Goal: Contribute content

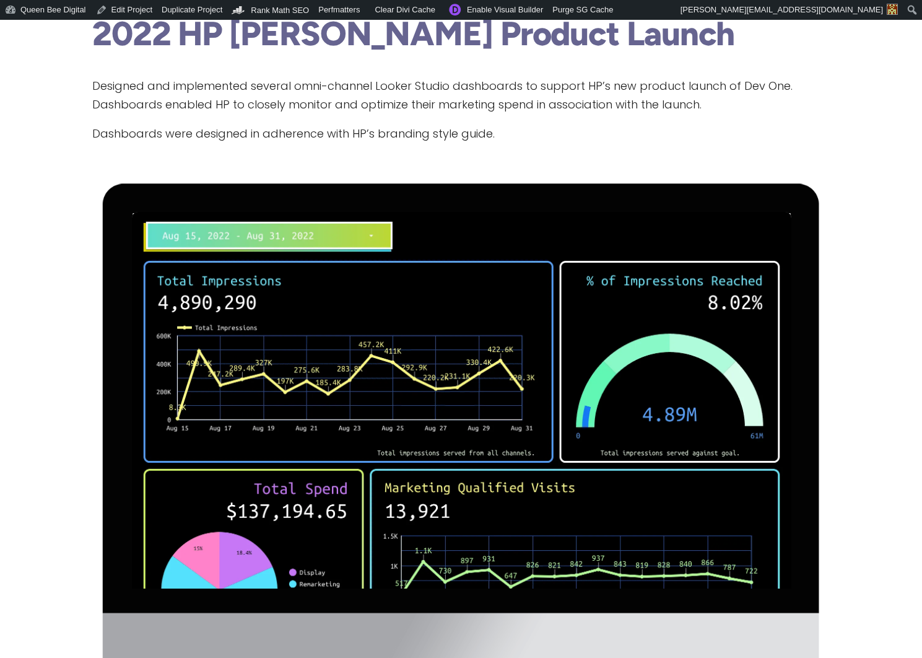
scroll to position [121, 9]
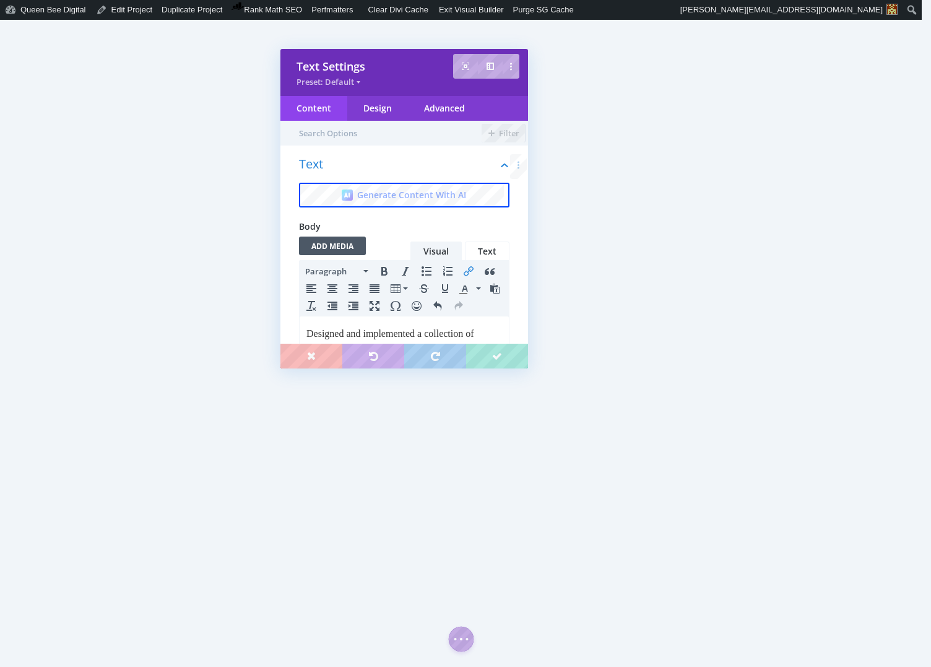
scroll to position [132, 0]
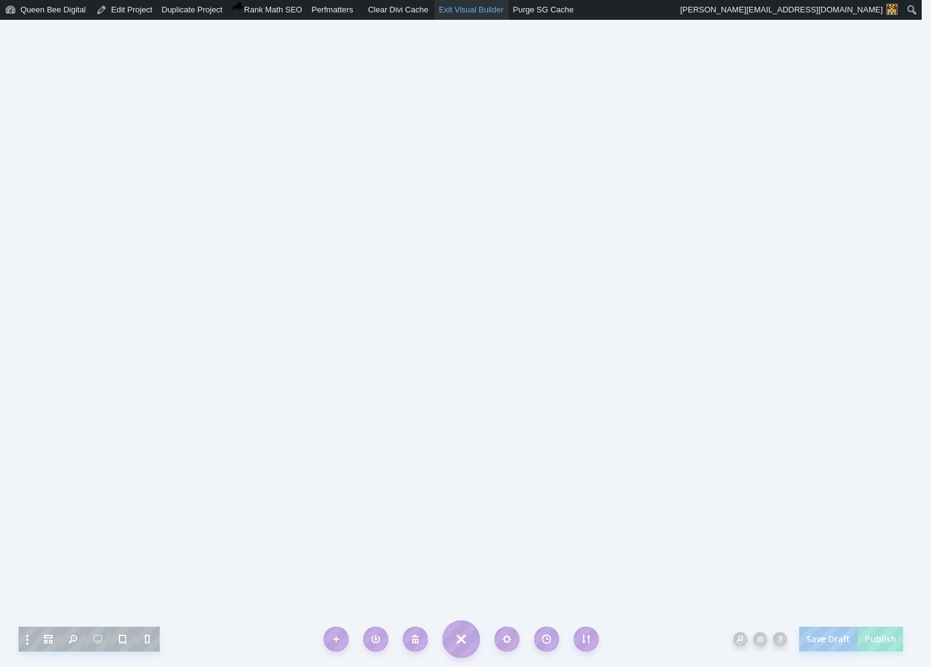
click at [494, 7] on link "Exit Visual Builder" at bounding box center [472, 10] width 74 height 20
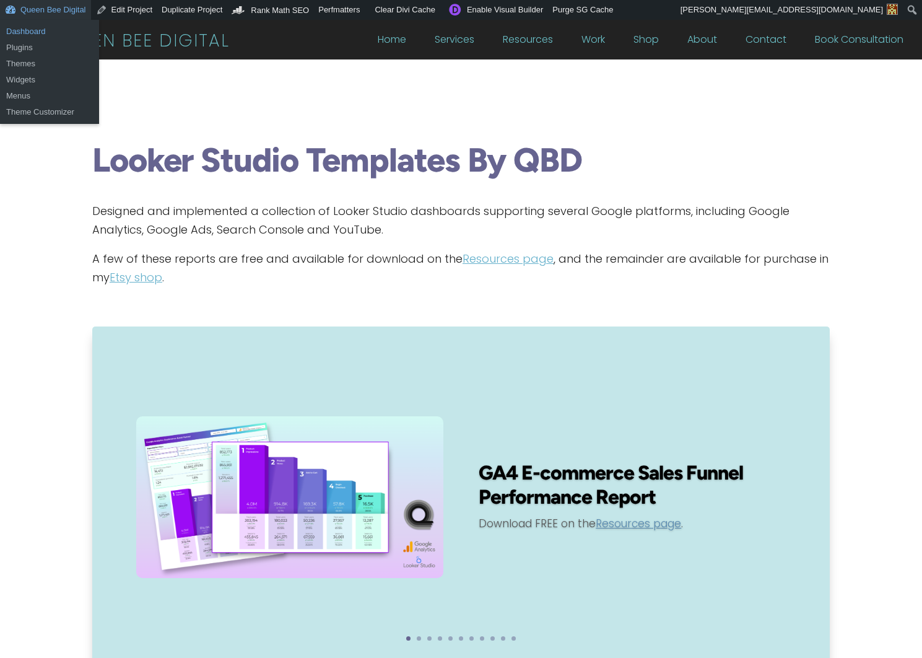
click at [20, 31] on link "Dashboard" at bounding box center [49, 32] width 99 height 16
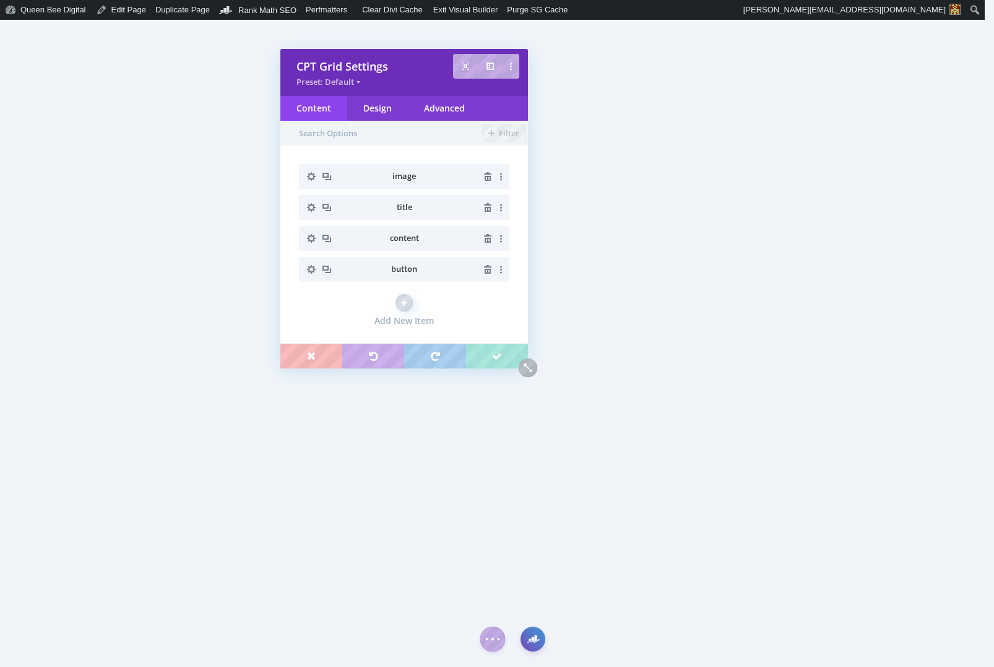
click at [311, 268] on icon "button" at bounding box center [311, 269] width 17 height 17
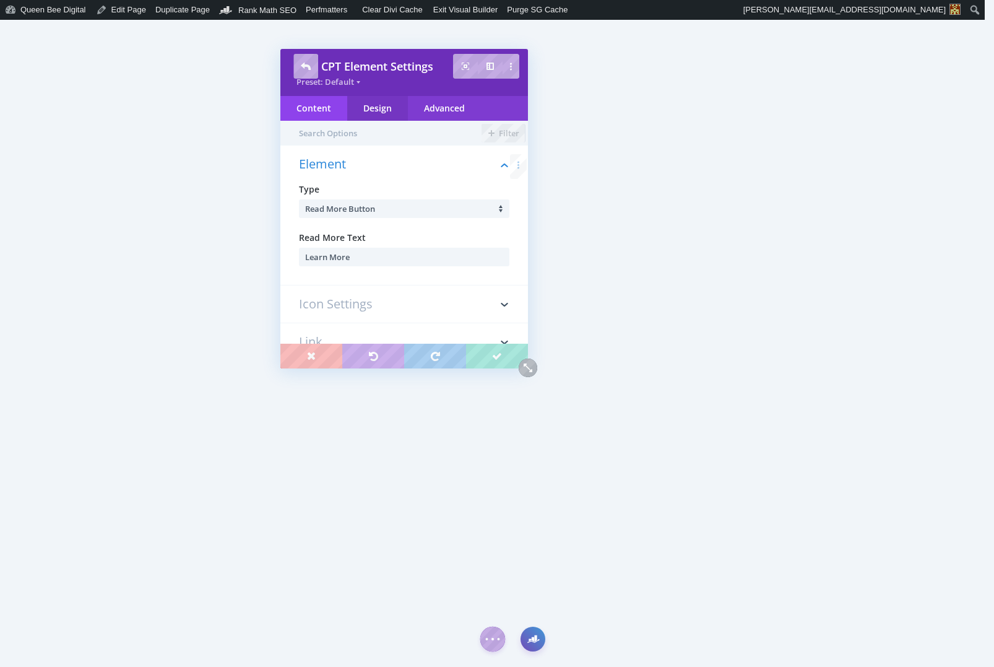
click at [384, 105] on div "Design" at bounding box center [377, 108] width 61 height 25
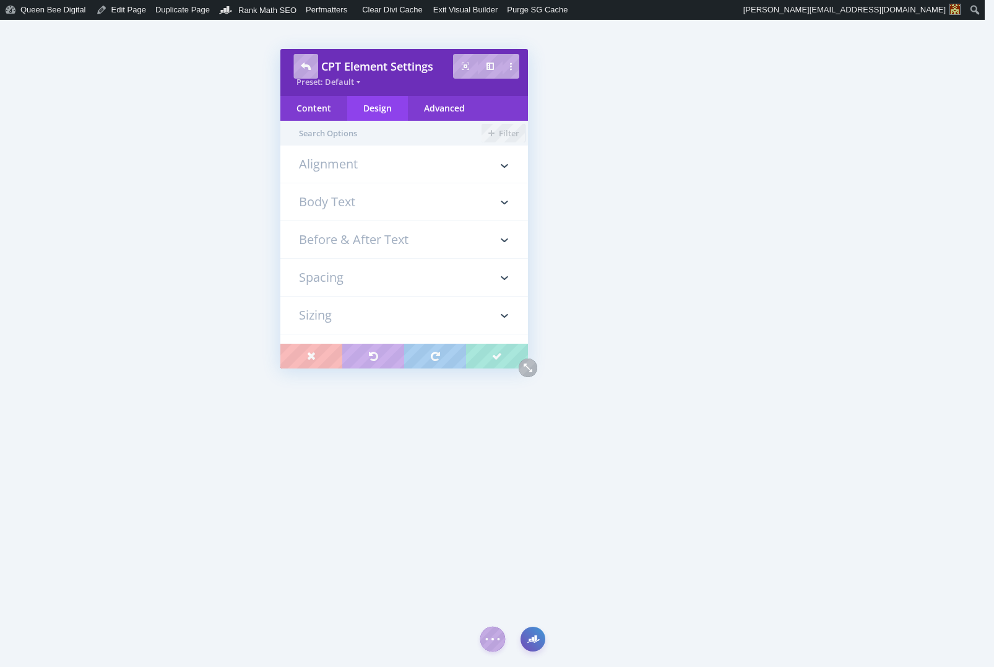
click at [342, 202] on h3 "Body Text" at bounding box center [404, 201] width 211 height 37
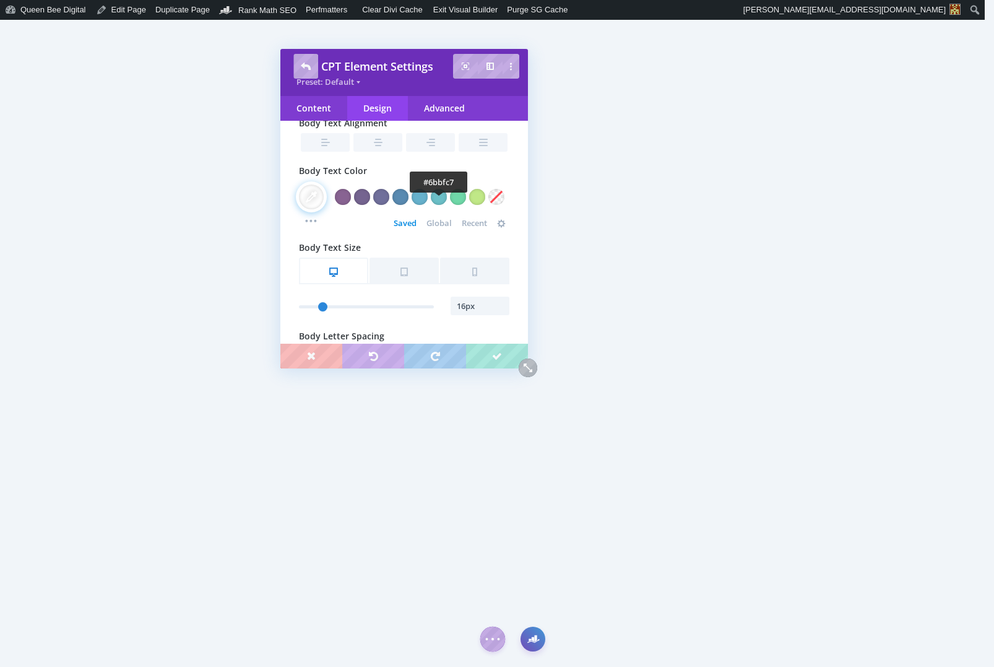
scroll to position [303, 0]
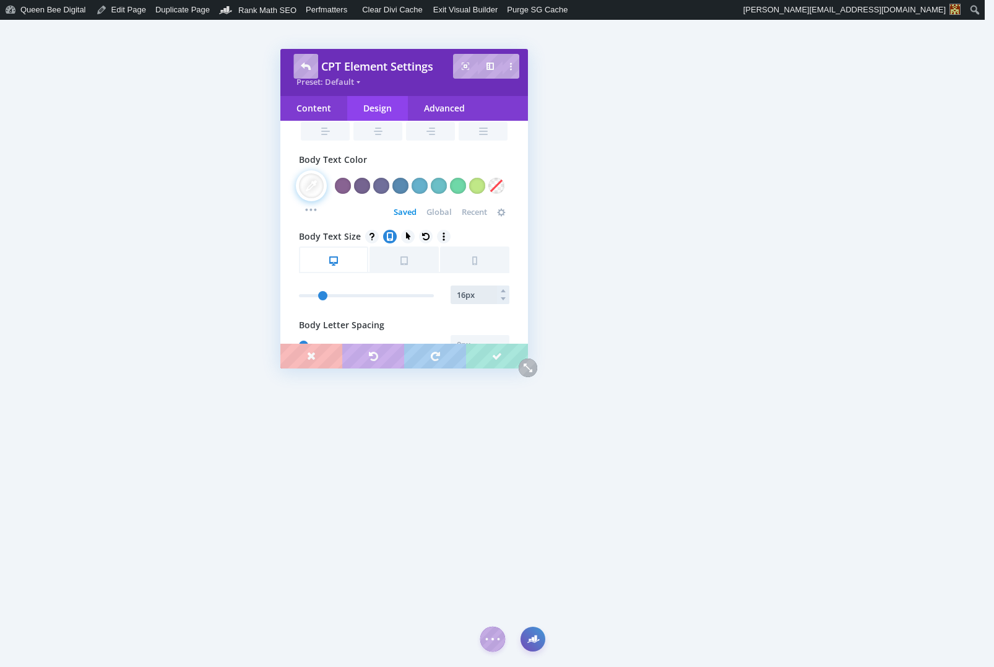
click at [464, 299] on input "16px" at bounding box center [480, 294] width 59 height 19
type input "15px"
type input "15"
click at [446, 106] on div "Advanced" at bounding box center [444, 108] width 73 height 25
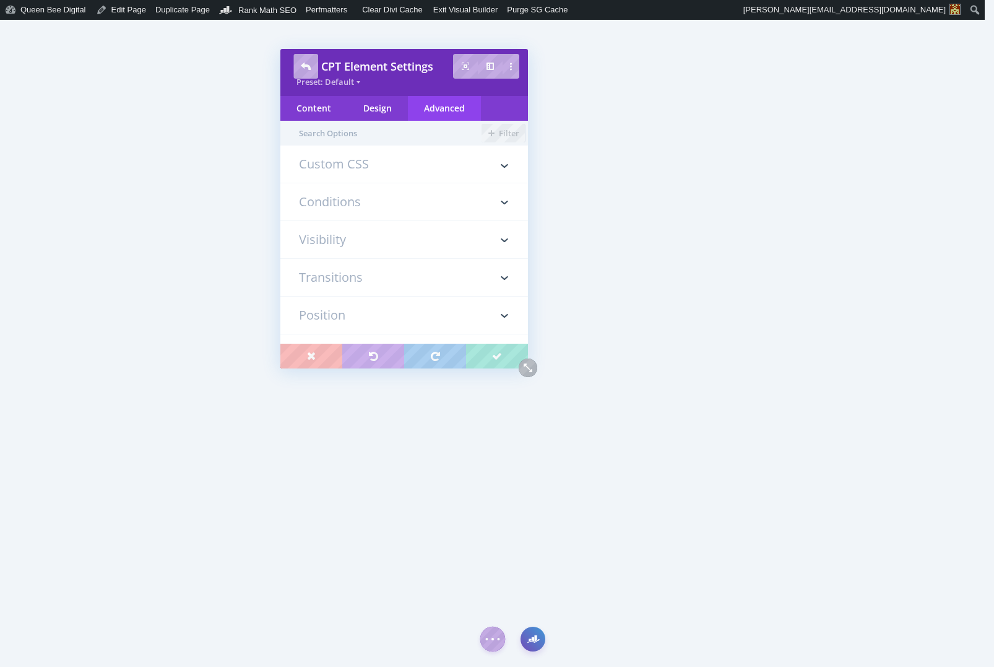
click at [341, 164] on h3 "Custom CSS" at bounding box center [404, 170] width 211 height 25
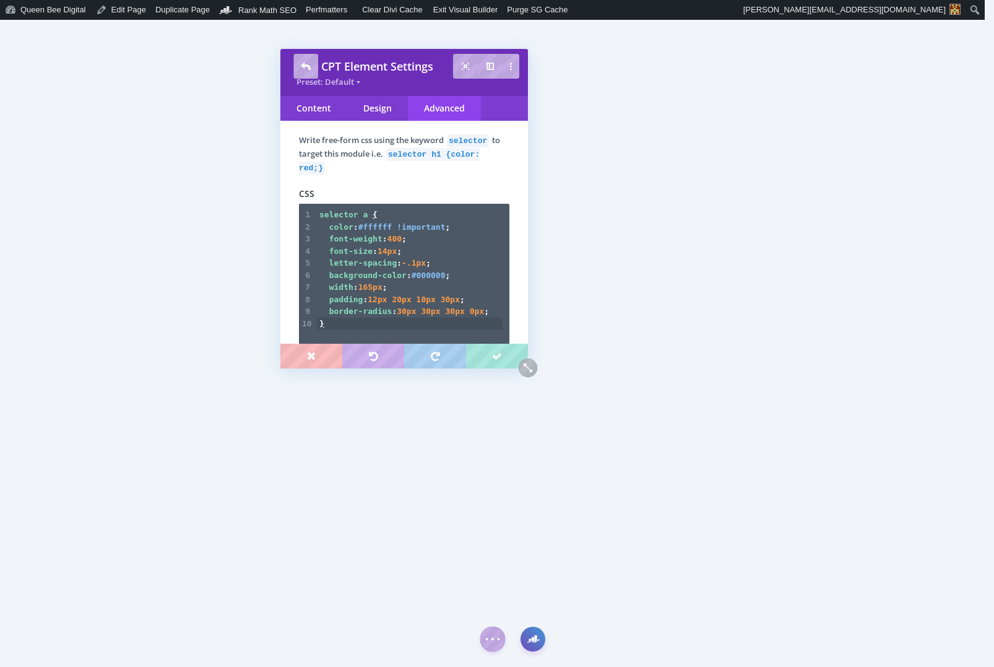
scroll to position [95, 0]
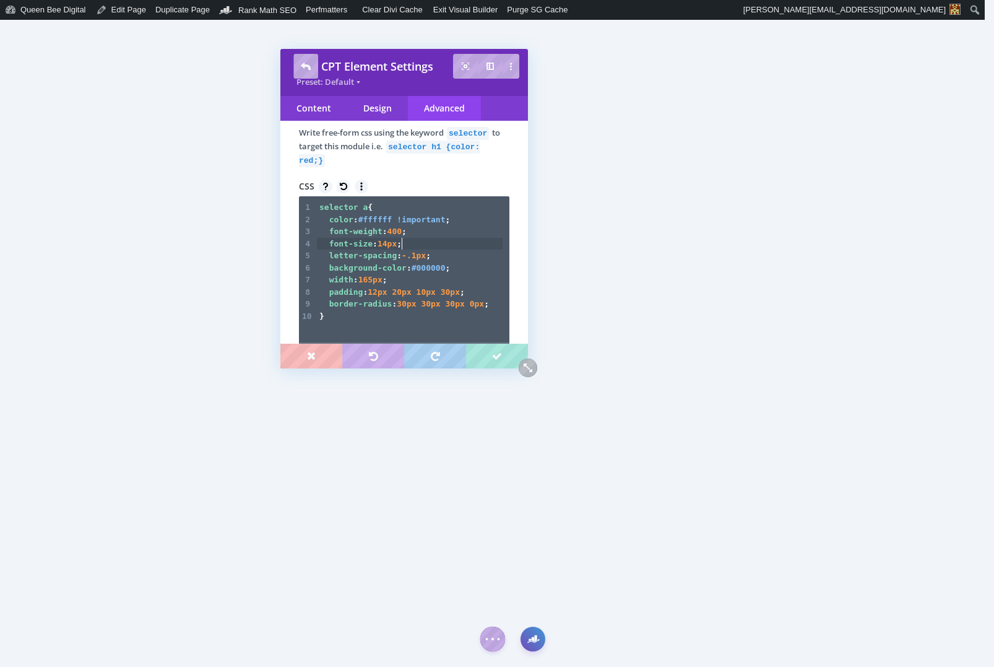
drag, startPoint x: 402, startPoint y: 245, endPoint x: 425, endPoint y: 249, distance: 23.3
click at [402, 245] on span "font-size : 14px ;" at bounding box center [360, 243] width 82 height 9
type textarea "!important"
click at [476, 272] on pre "background-color : #000000 ;" at bounding box center [410, 268] width 186 height 12
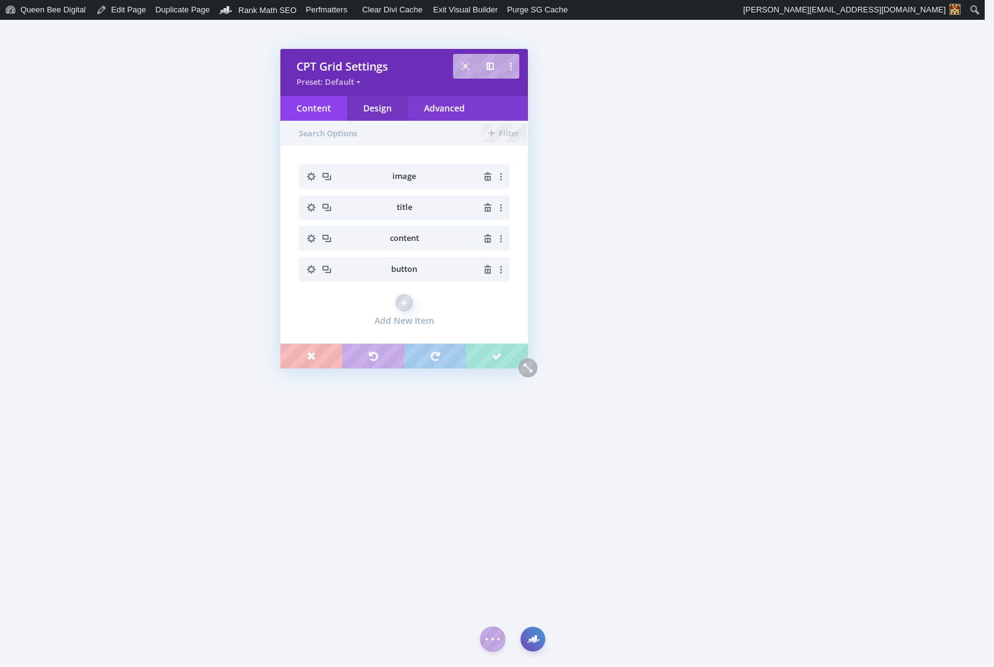
click at [373, 111] on div "Design" at bounding box center [377, 108] width 61 height 25
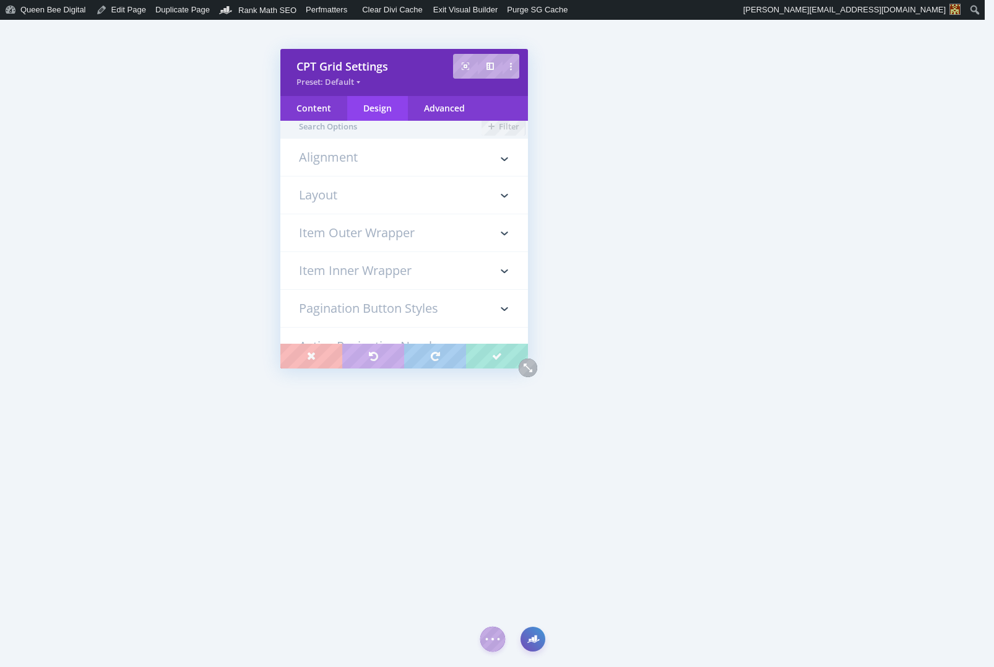
scroll to position [0, 0]
click at [382, 236] on h3 "Item Outer Wrapper" at bounding box center [404, 239] width 211 height 37
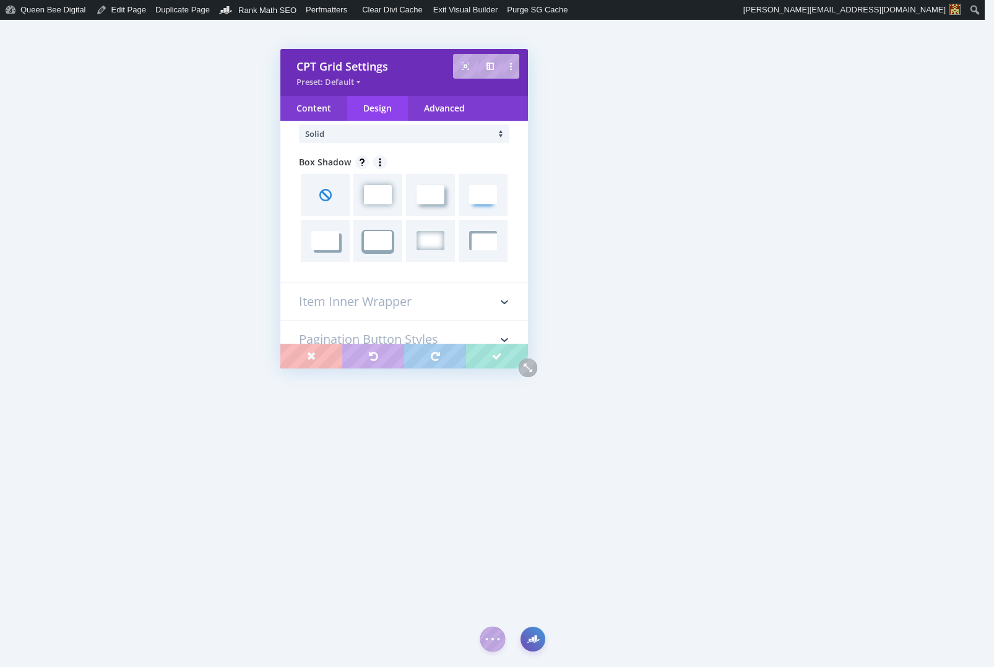
scroll to position [584, 0]
click at [469, 196] on span at bounding box center [482, 194] width 27 height 19
click at [428, 195] on span at bounding box center [430, 194] width 27 height 19
click at [484, 199] on span at bounding box center [482, 194] width 27 height 19
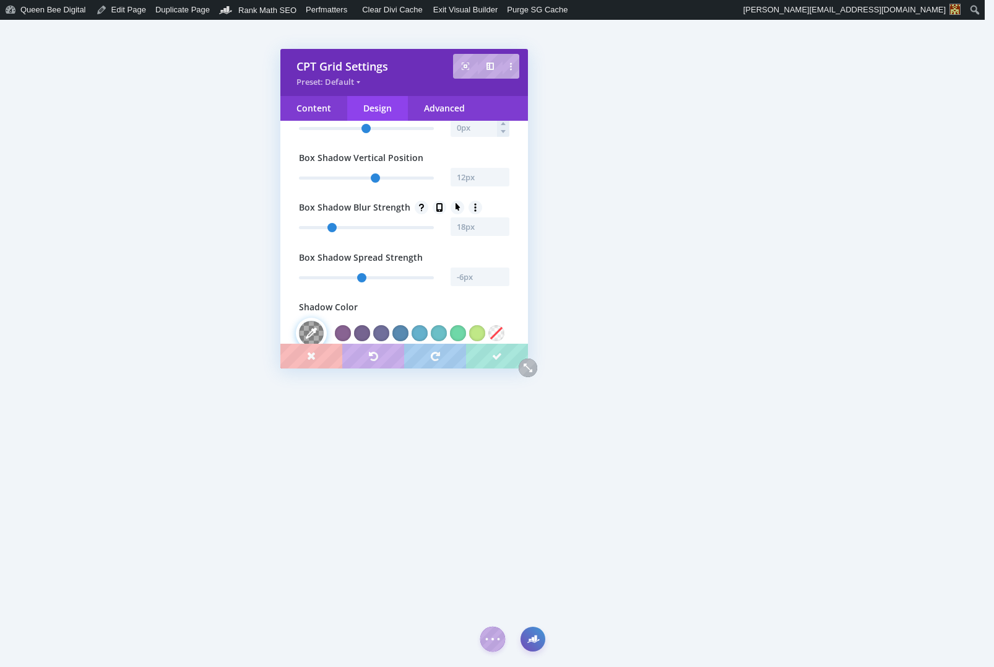
scroll to position [770, 0]
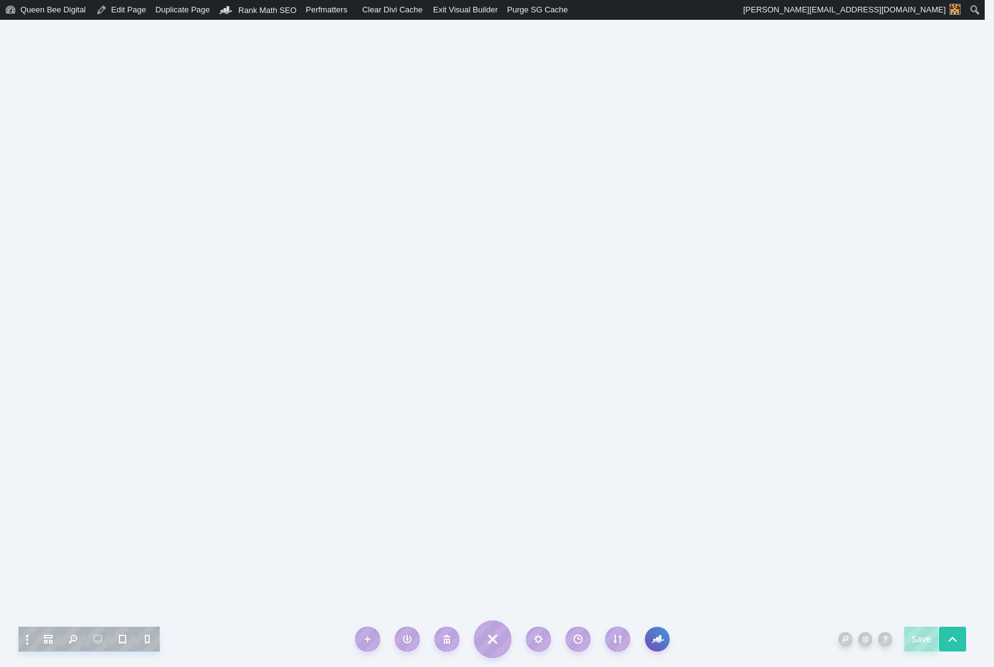
click at [659, 640] on icon "button" at bounding box center [657, 638] width 8 height 6
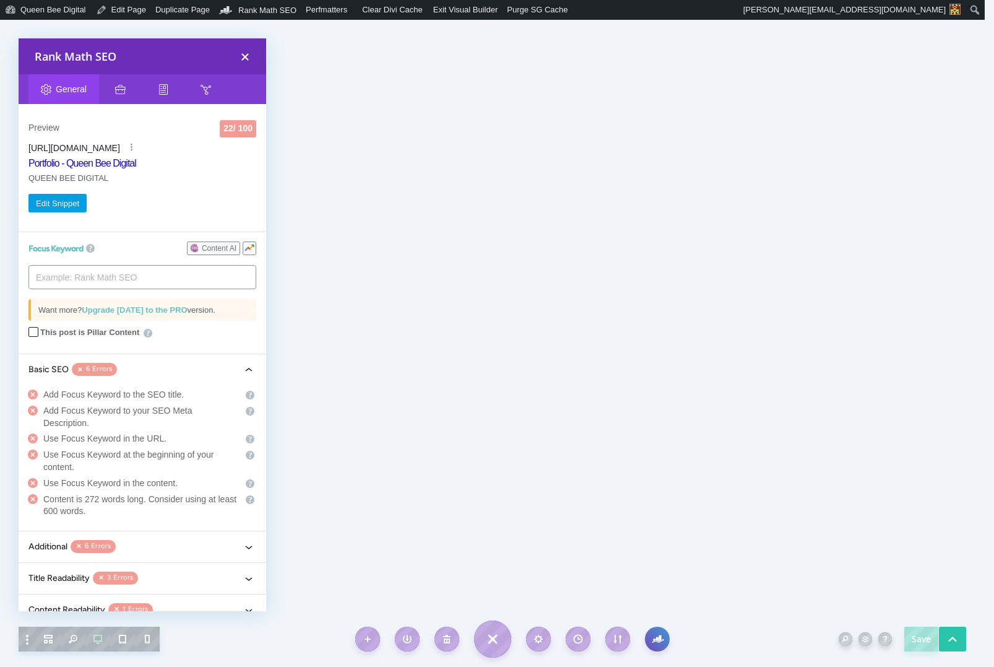
click at [160, 279] on tags "​" at bounding box center [142, 277] width 228 height 24
type input "Portfolio"
click at [204, 331] on div "This post is Pillar Content" at bounding box center [142, 335] width 228 height 12
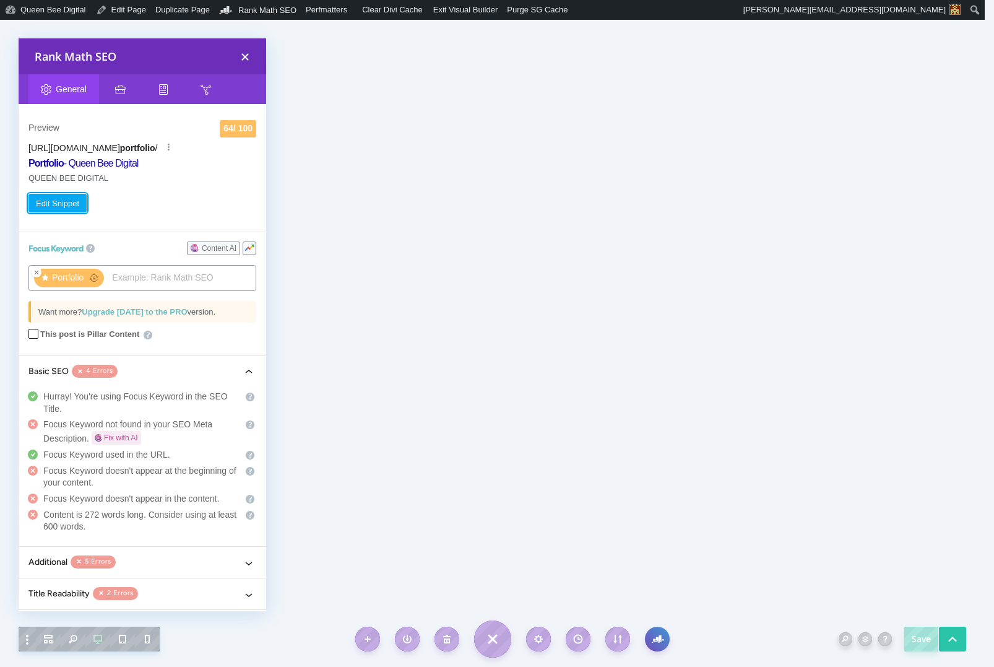
click at [69, 200] on button "Edit Snippet" at bounding box center [57, 203] width 58 height 19
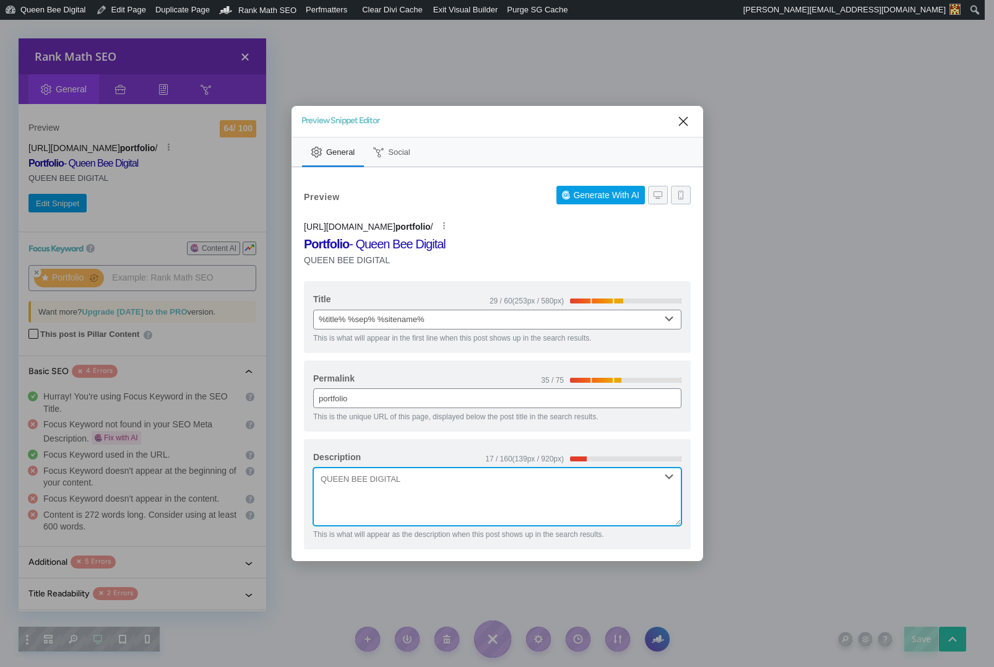
click at [362, 483] on textarea "Description" at bounding box center [497, 496] width 368 height 58
click at [440, 480] on textarea "Queen Bee Digital's portfolio of Looker Studio reports" at bounding box center [497, 496] width 368 height 58
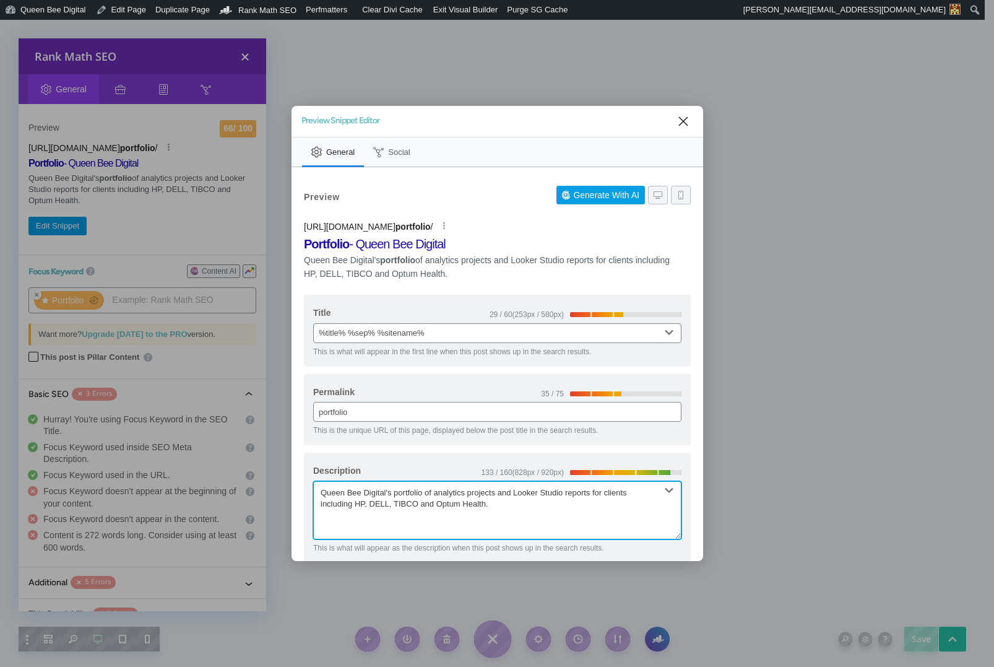
click at [462, 504] on textarea "Queen Bee Digital's portfolio of analytics projects and Looker Studio reports f…" at bounding box center [497, 510] width 368 height 58
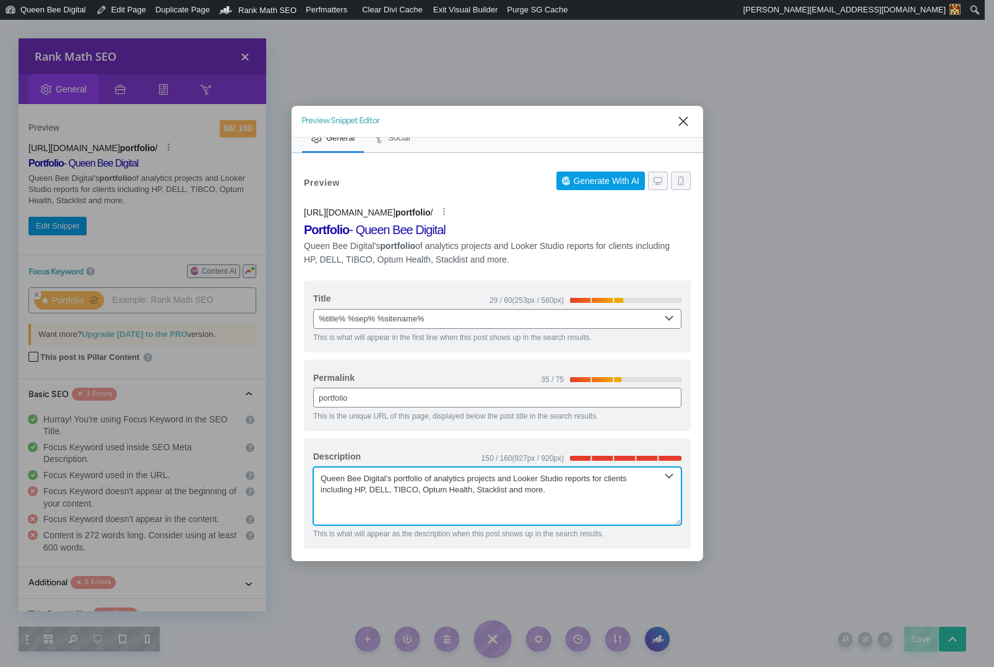
scroll to position [0, 0]
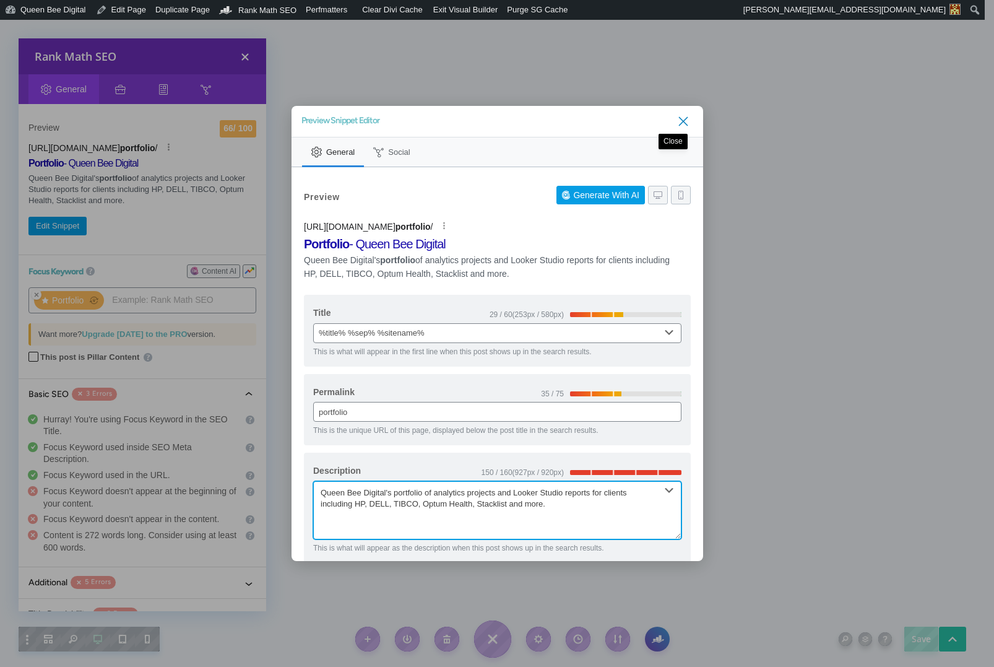
type textarea "Queen Bee Digital's portfolio of analytics projects and Looker Studio reports f…"
click at [676, 121] on icon "Close" at bounding box center [683, 121] width 15 height 15
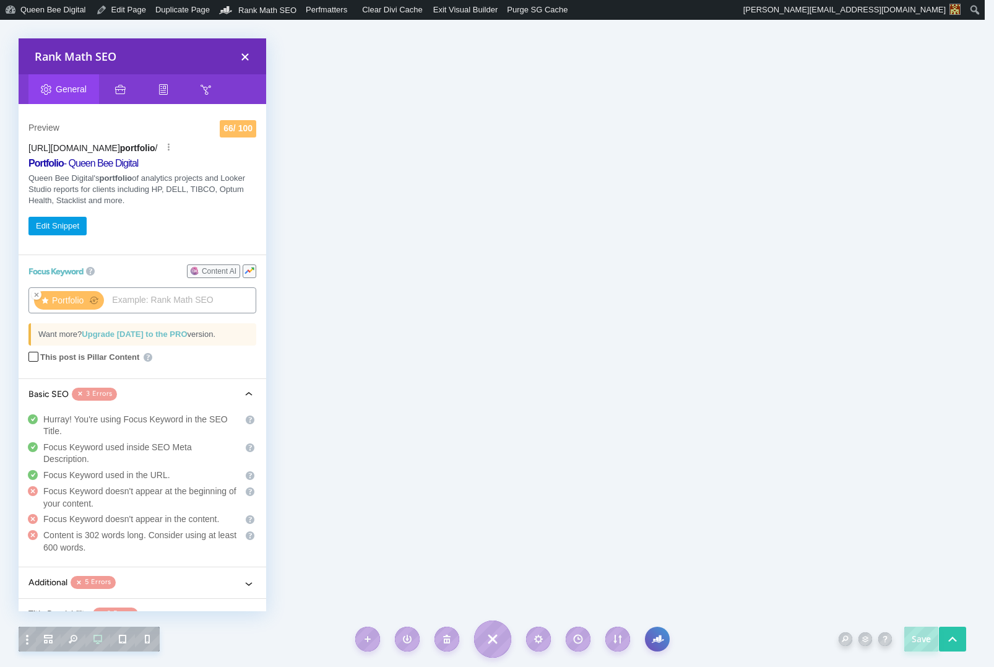
drag, startPoint x: 196, startPoint y: 50, endPoint x: 241, endPoint y: 54, distance: 44.8
click at [258, 54] on div "Rank Math SEO" at bounding box center [143, 56] width 248 height 36
drag, startPoint x: 191, startPoint y: 56, endPoint x: 215, endPoint y: 59, distance: 23.7
click at [215, 59] on div "Rank Math SEO" at bounding box center [143, 56] width 248 height 36
click at [244, 54] on icon "button" at bounding box center [245, 57] width 16 height 16
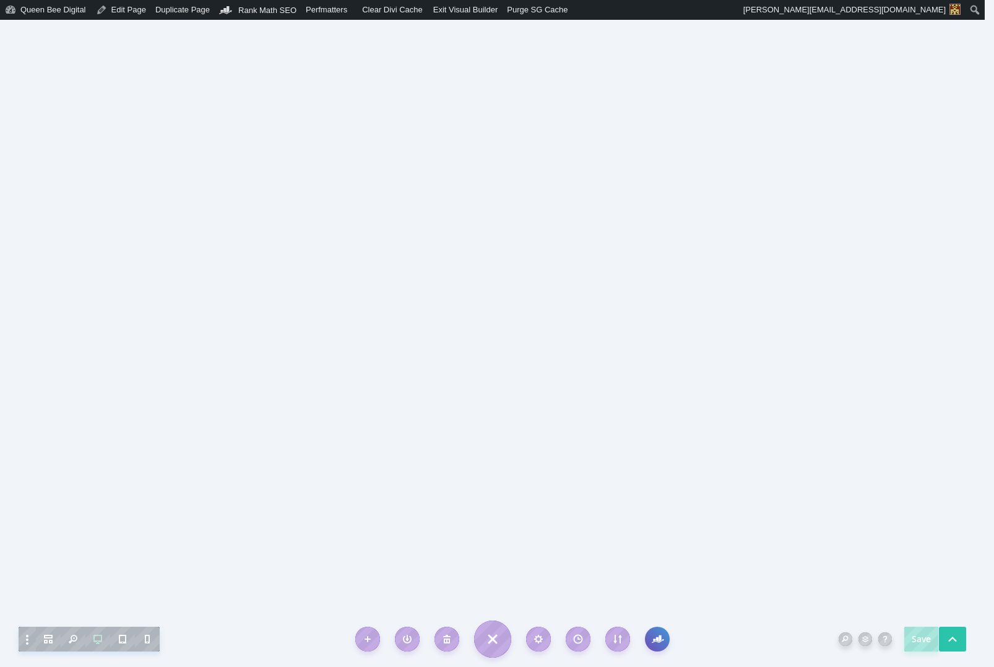
click at [661, 638] on icon "button" at bounding box center [657, 638] width 8 height 6
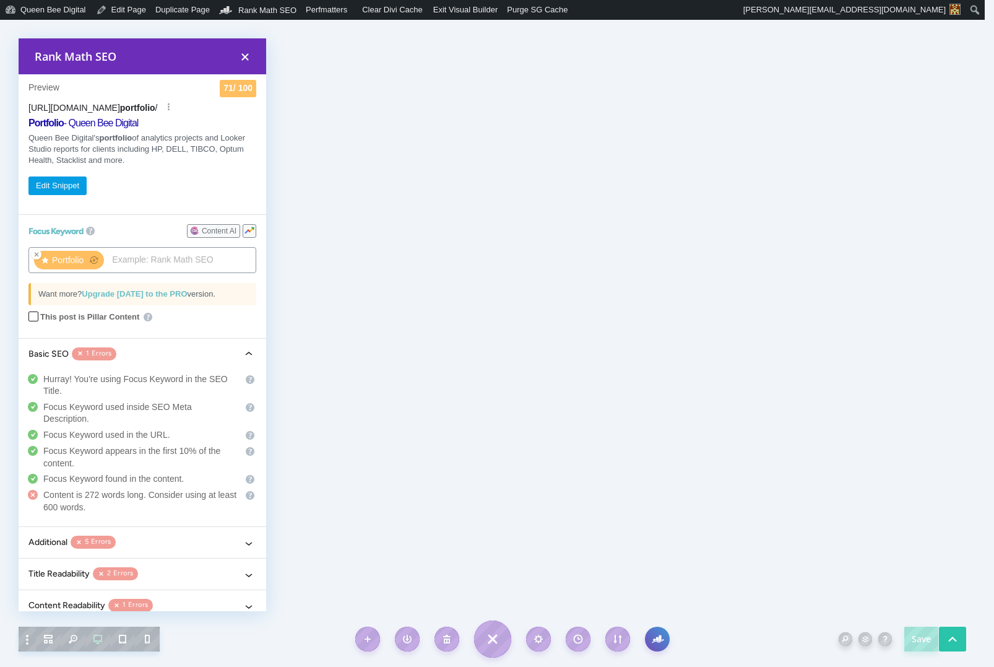
scroll to position [51, 0]
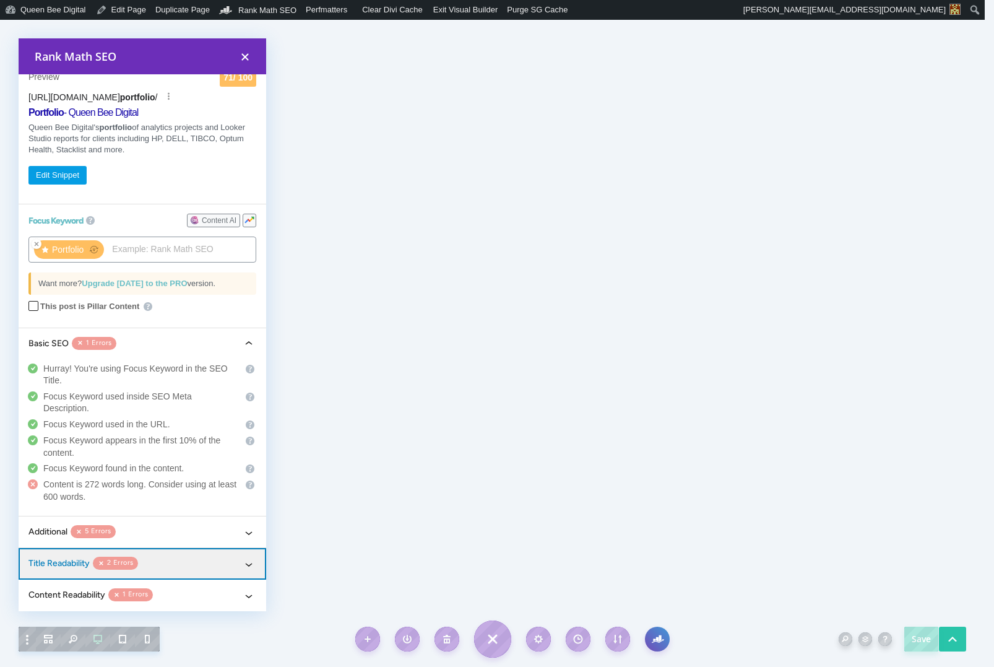
click at [196, 562] on button "Title Readability 2 Errors" at bounding box center [143, 564] width 248 height 32
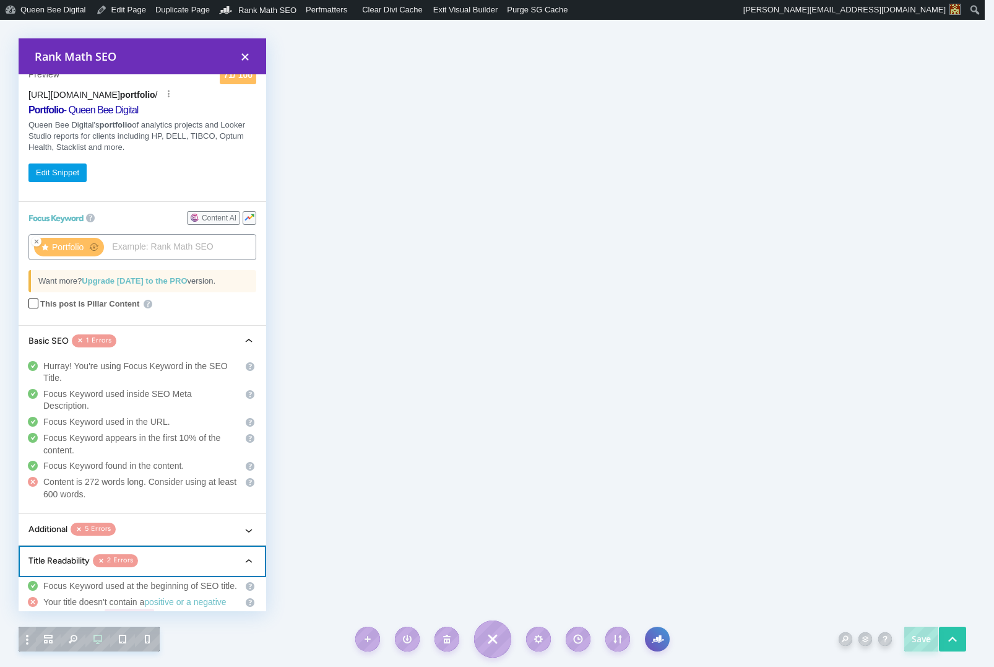
scroll to position [0, 0]
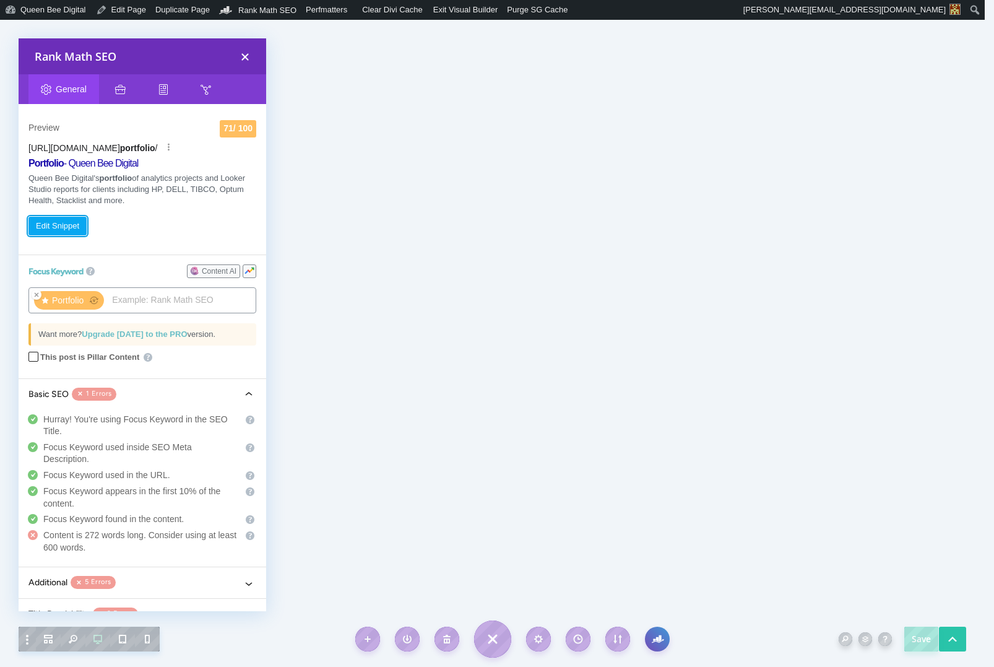
click at [62, 222] on button "Edit Snippet" at bounding box center [57, 226] width 58 height 19
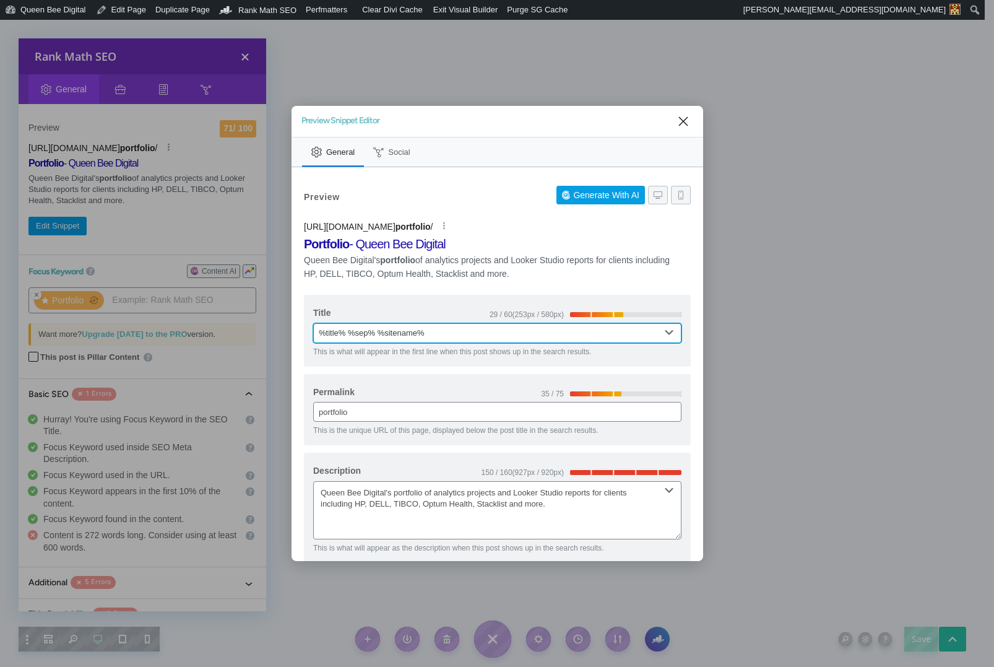
click at [318, 333] on input "%title% %sep% %sitename%" at bounding box center [497, 333] width 368 height 20
click at [349, 332] on input "%title% %sep% %sitename%" at bounding box center [497, 333] width 368 height 20
drag, startPoint x: 378, startPoint y: 333, endPoint x: 404, endPoint y: 332, distance: 25.4
click at [404, 332] on input "%title% - 2025 %sep% %sitename%" at bounding box center [497, 333] width 368 height 20
type input "%title% - 2025 | %sitename%"
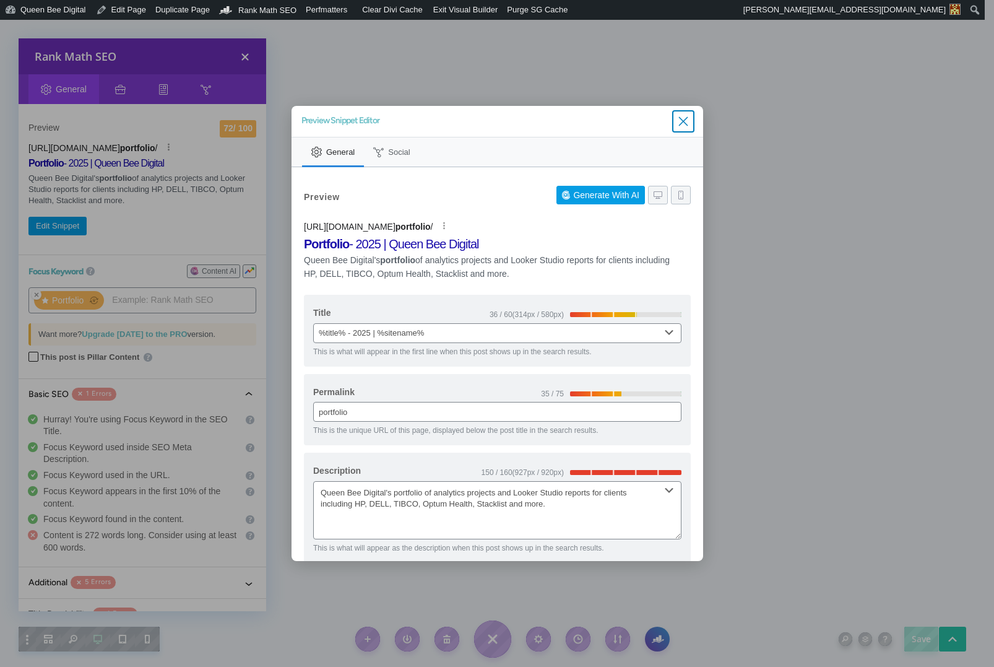
click at [679, 120] on icon "Close" at bounding box center [683, 120] width 9 height 9
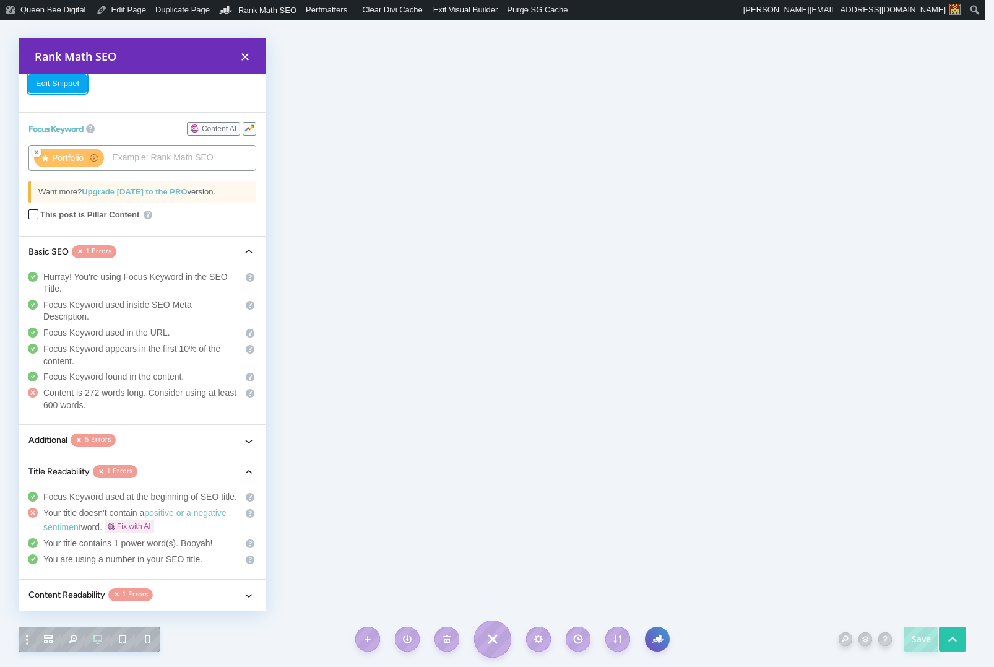
scroll to position [153, 0]
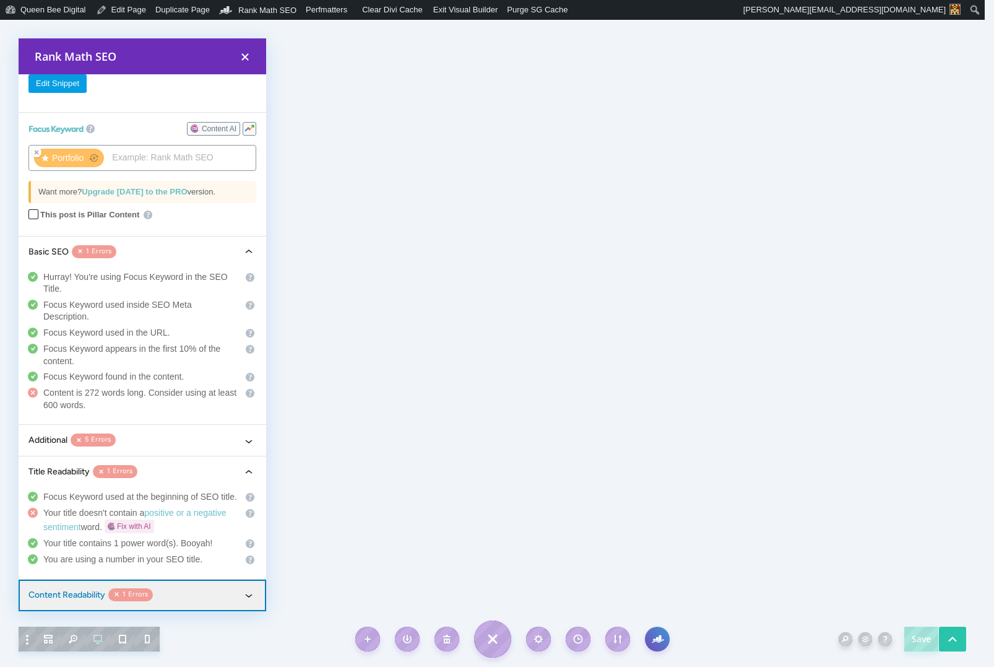
click at [241, 593] on icon "button" at bounding box center [248, 595] width 15 height 15
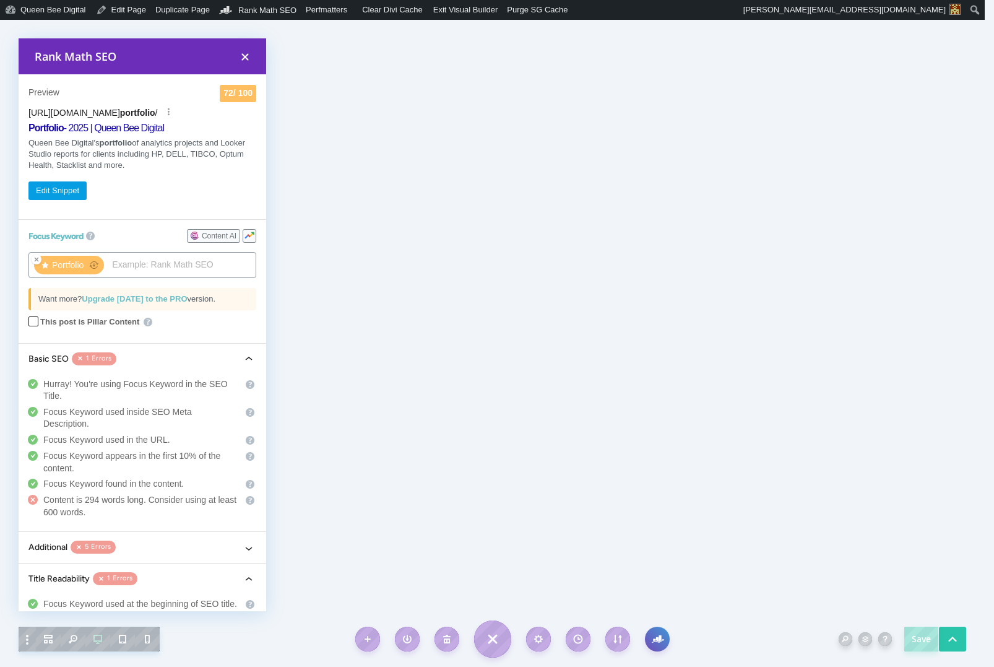
scroll to position [0, 0]
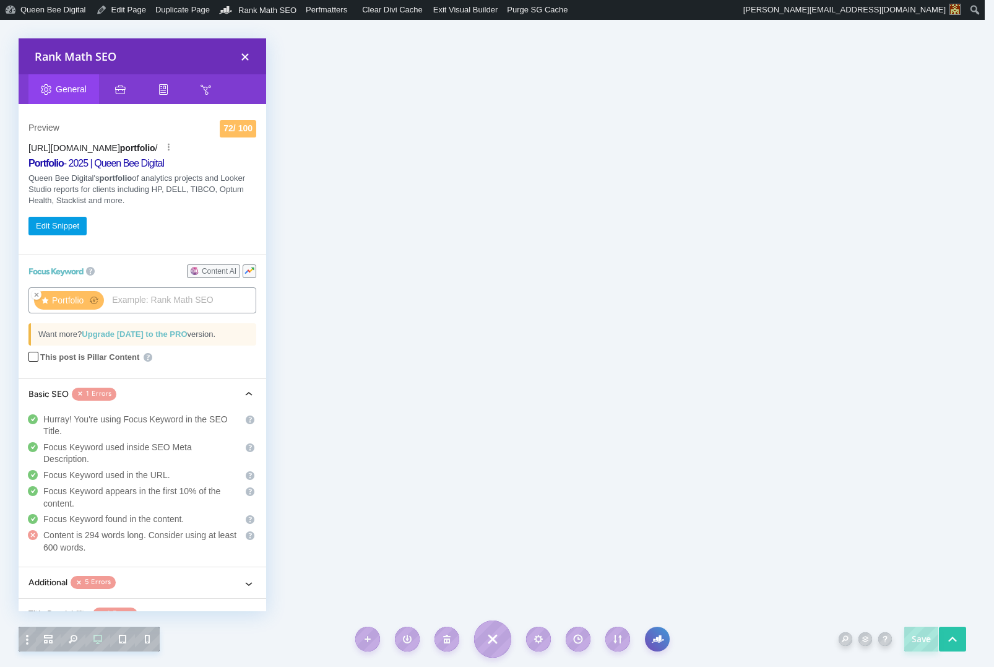
click at [246, 56] on icon "button" at bounding box center [245, 57] width 16 height 16
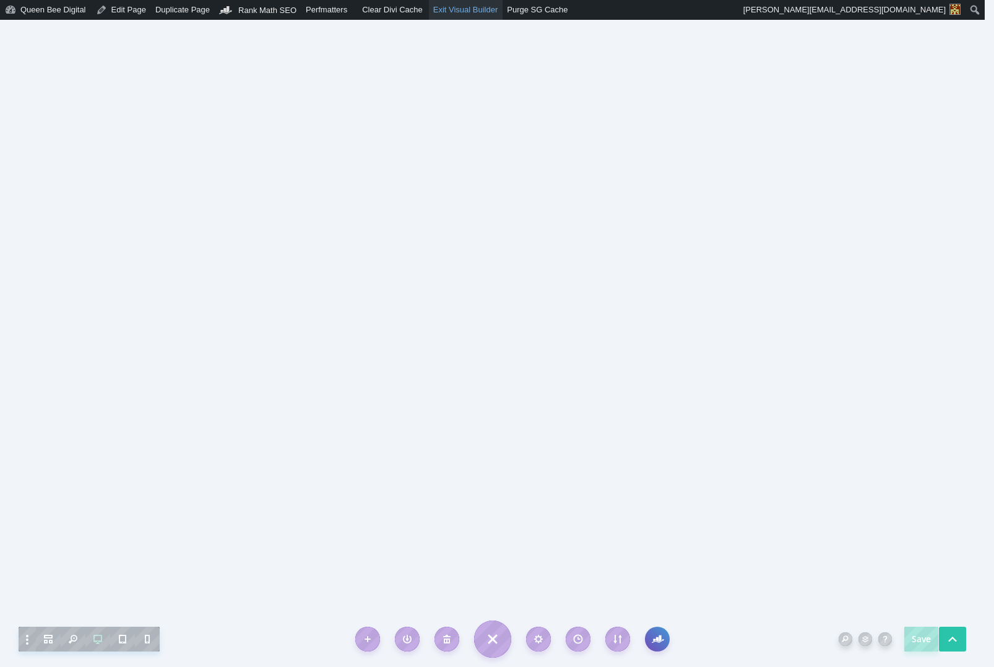
click at [477, 9] on link "Exit Visual Builder" at bounding box center [466, 10] width 74 height 20
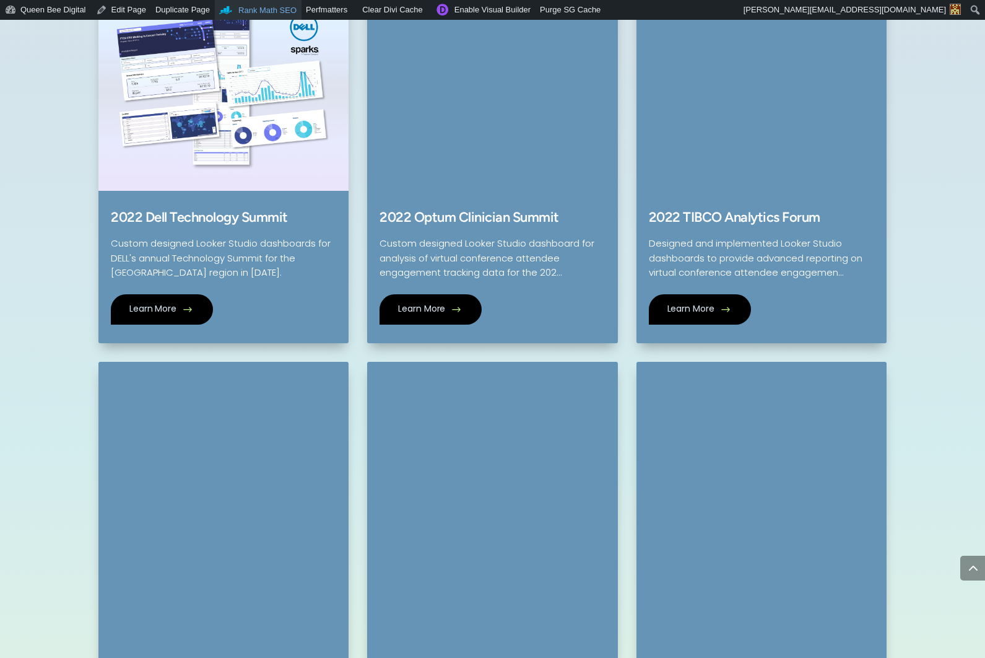
scroll to position [1097, 0]
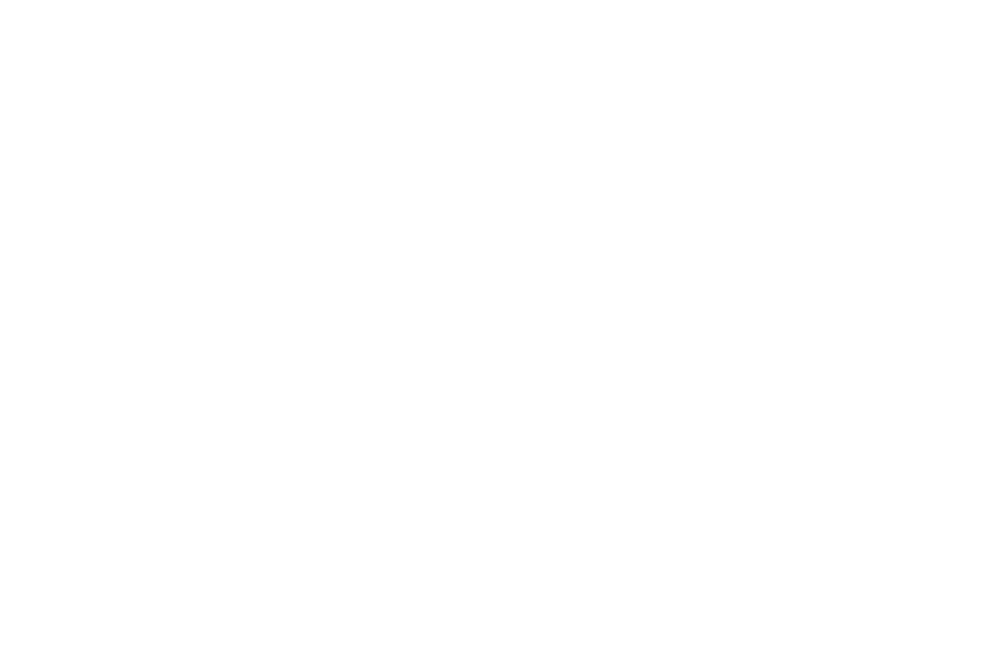
scroll to position [1097, 0]
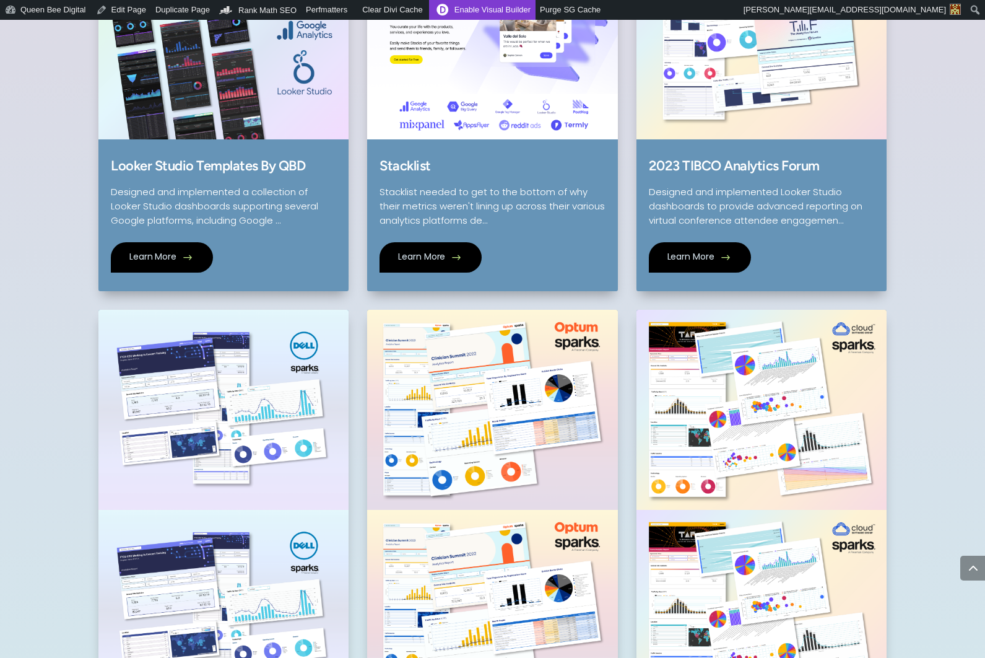
scroll to position [581, 0]
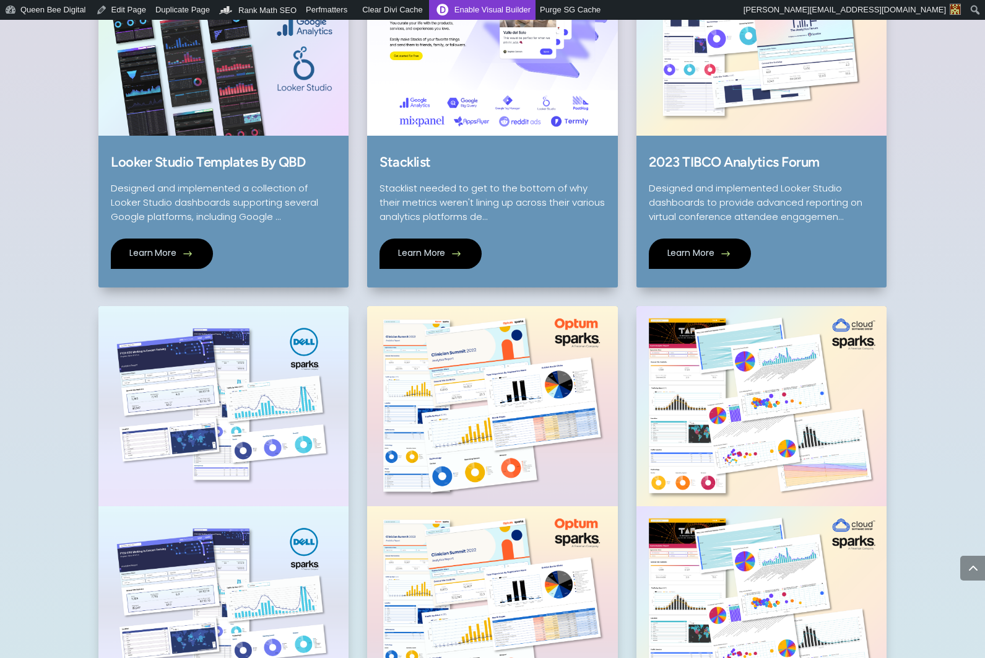
click at [508, 14] on link "Enable Visual Builder" at bounding box center [482, 10] width 106 height 20
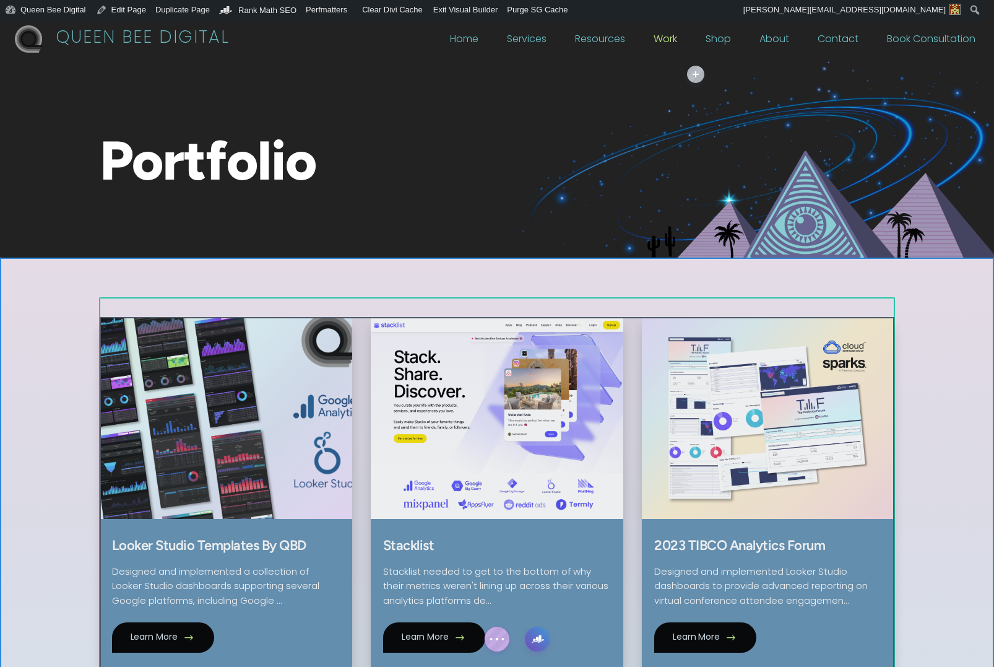
click at [309, 367] on img at bounding box center [226, 418] width 316 height 252
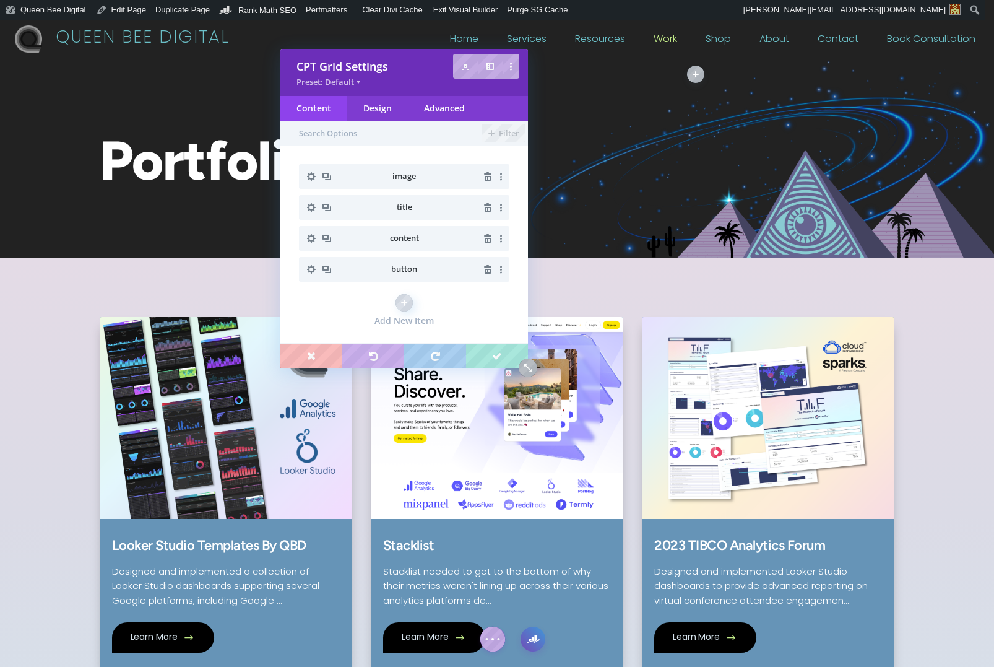
click at [315, 177] on icon "button" at bounding box center [311, 176] width 17 height 17
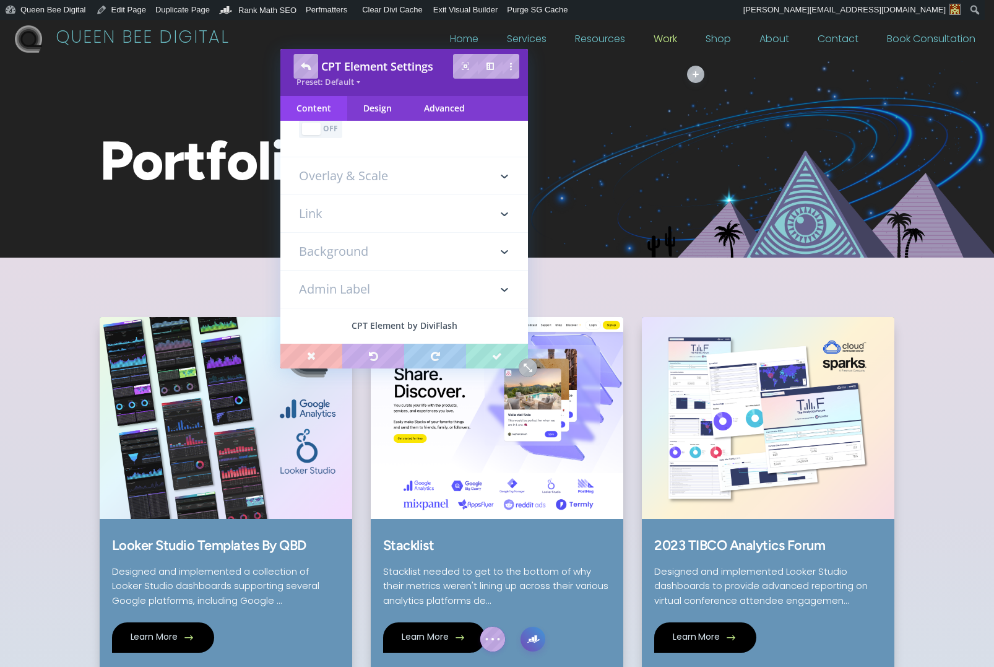
scroll to position [145, 0]
click at [368, 160] on h3 "Overlay & Scale" at bounding box center [404, 159] width 211 height 37
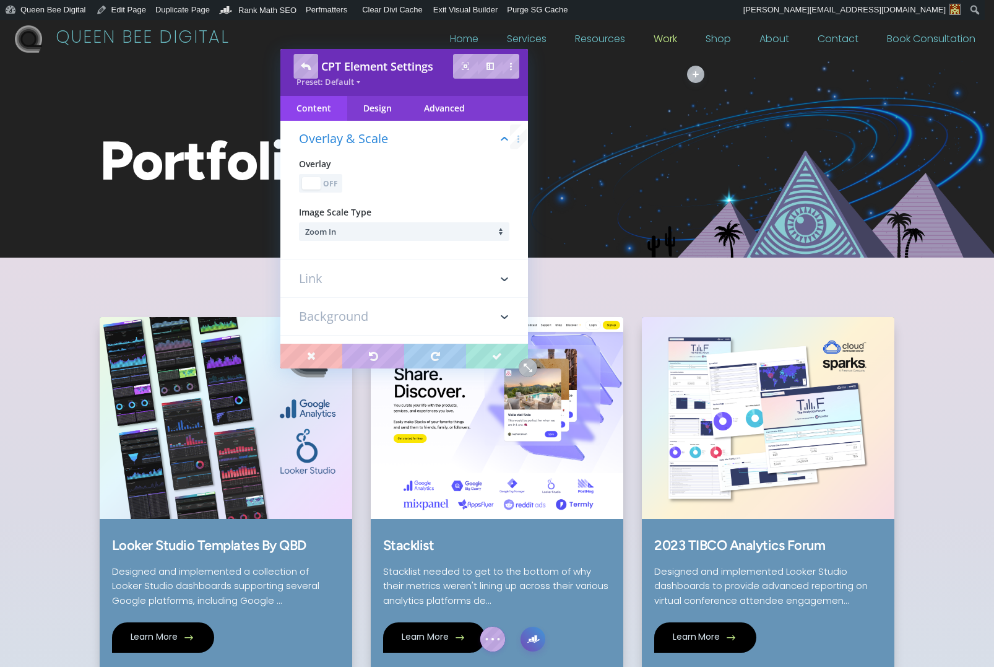
click at [315, 285] on h3 "Link" at bounding box center [404, 278] width 211 height 37
click at [374, 106] on div "Design" at bounding box center [377, 108] width 61 height 25
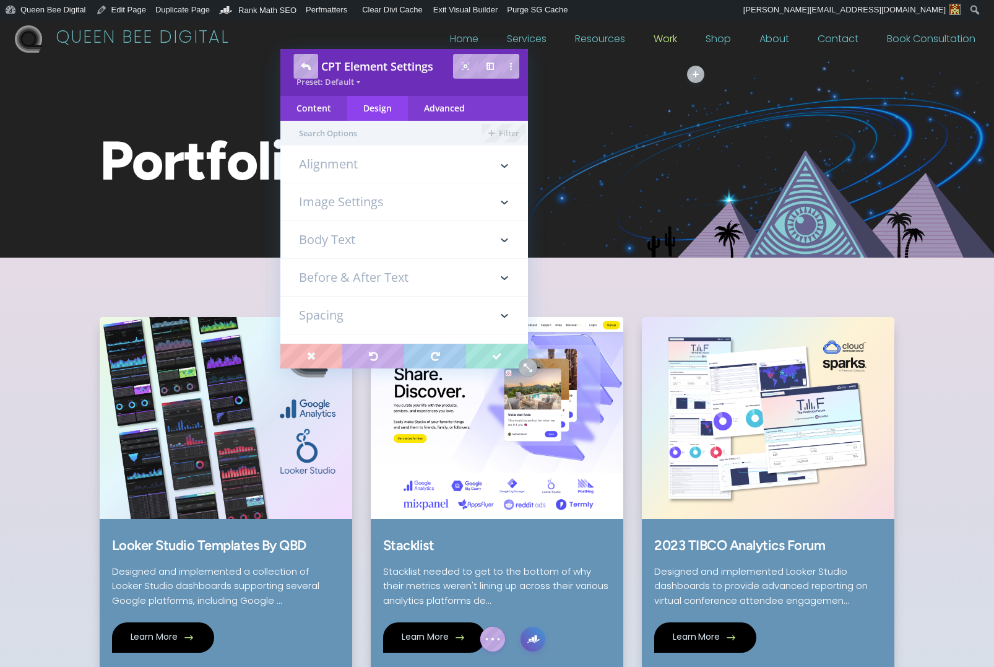
click at [361, 201] on h3 "Image Settings" at bounding box center [404, 201] width 211 height 37
click at [327, 246] on h3 "Sizing" at bounding box center [404, 243] width 211 height 37
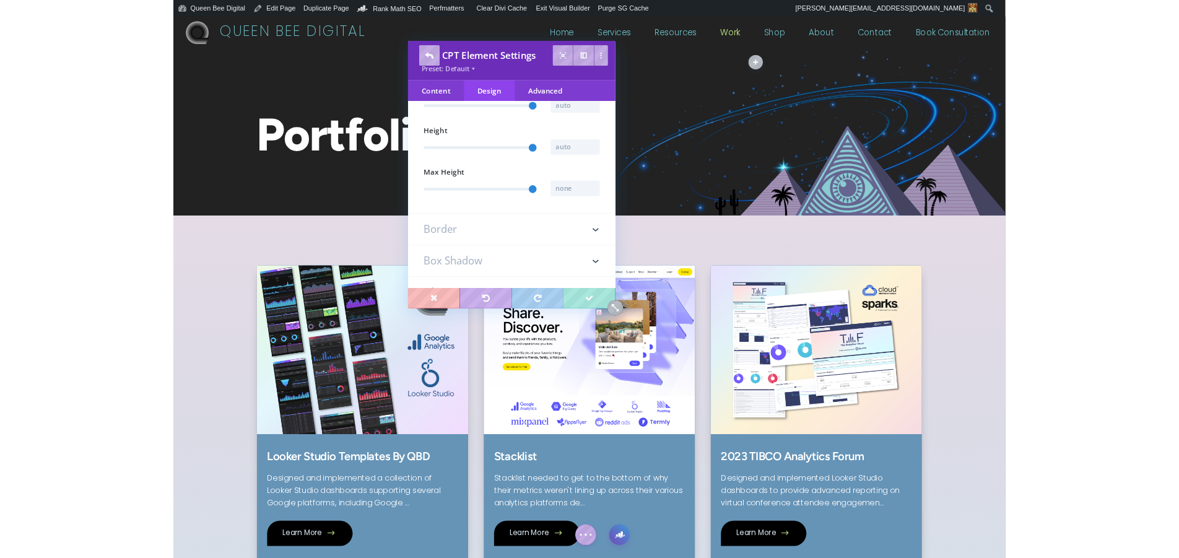
scroll to position [438, 0]
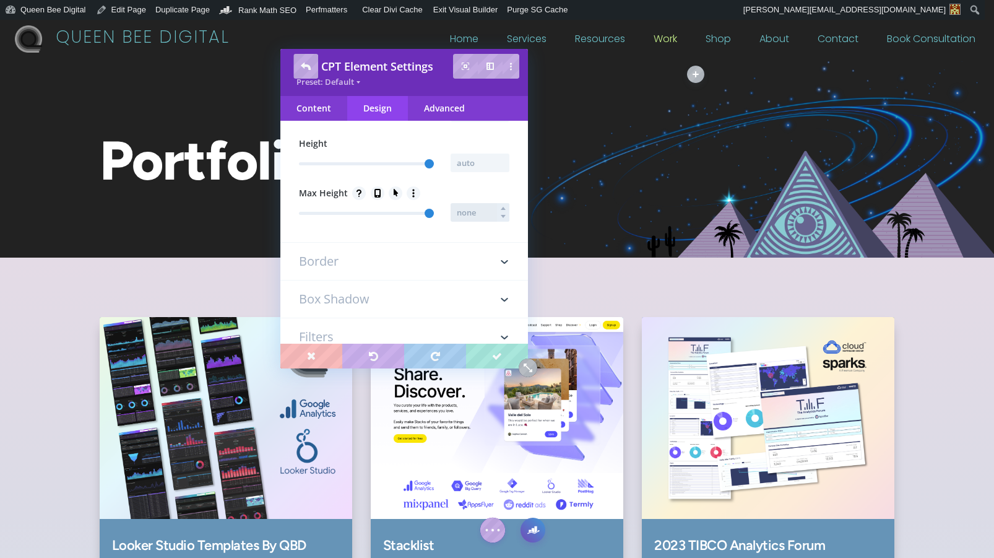
click at [464, 211] on input "text" at bounding box center [480, 212] width 59 height 19
type input "323px"
type input "323"
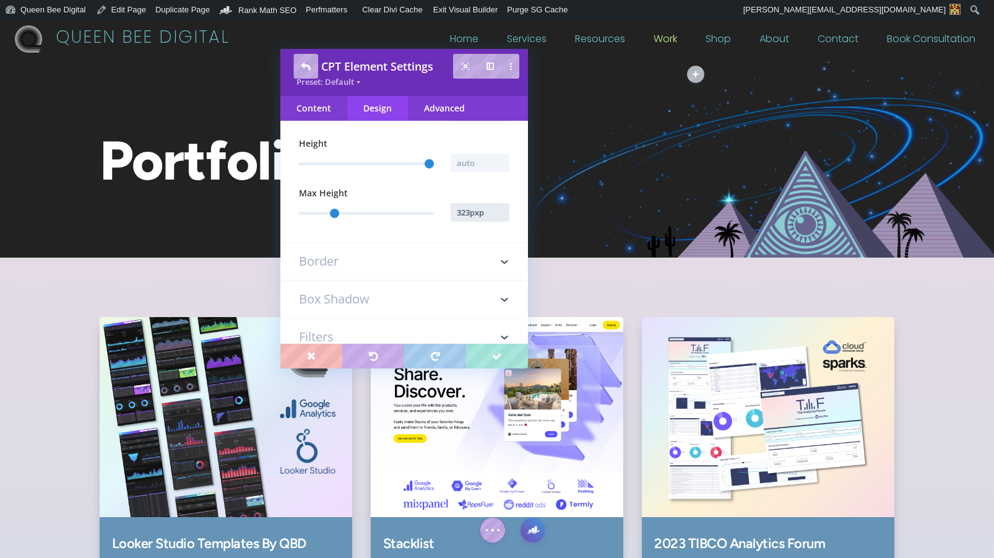
type input "323px"
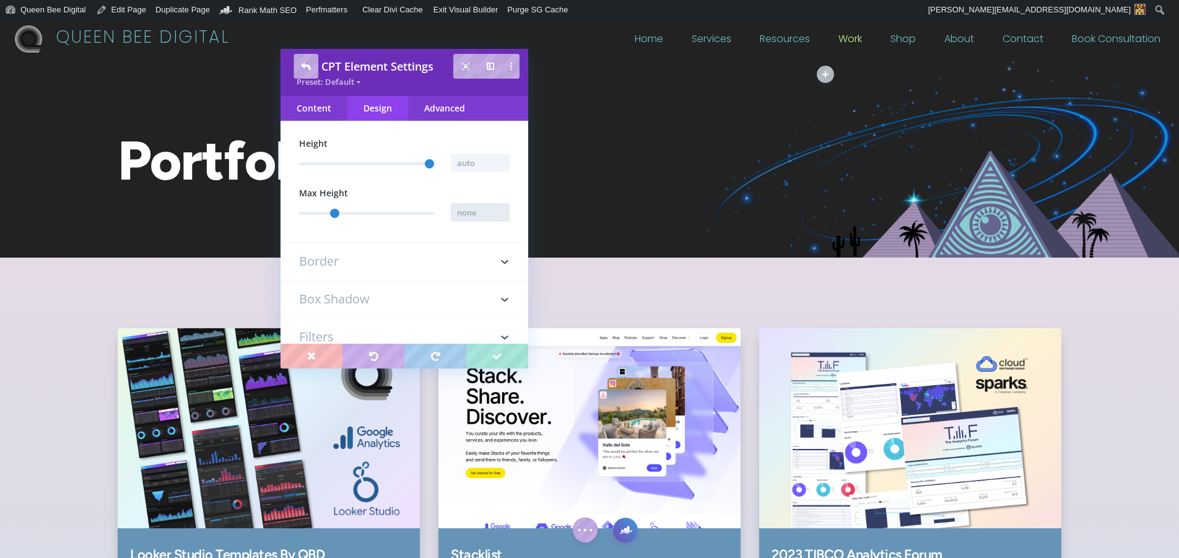
type input "1000"
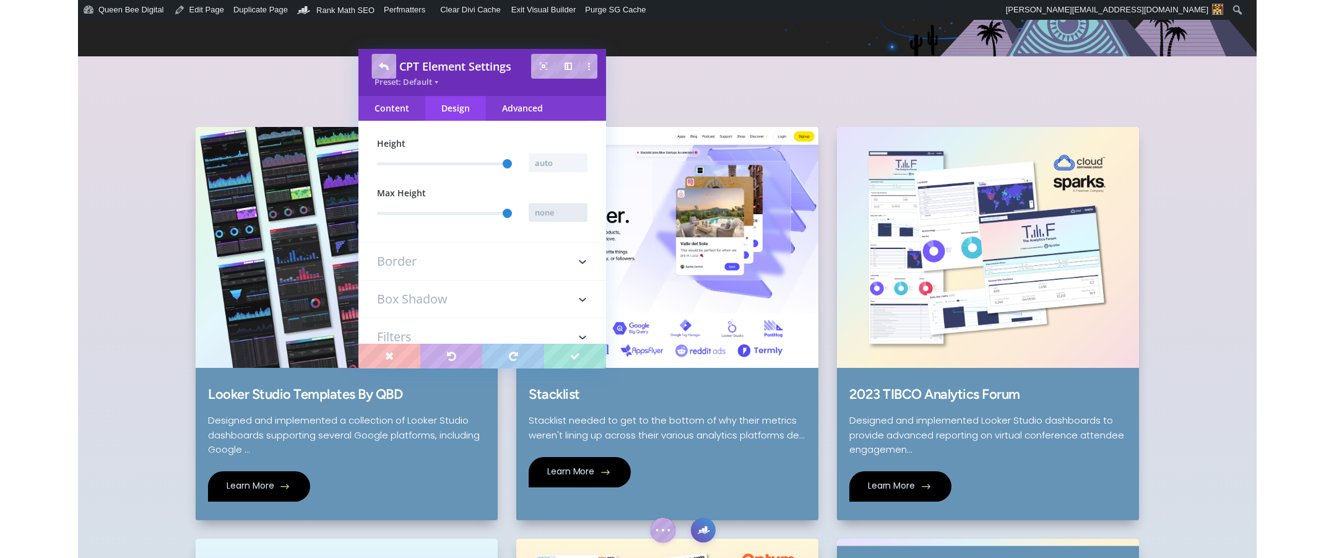
scroll to position [238, 0]
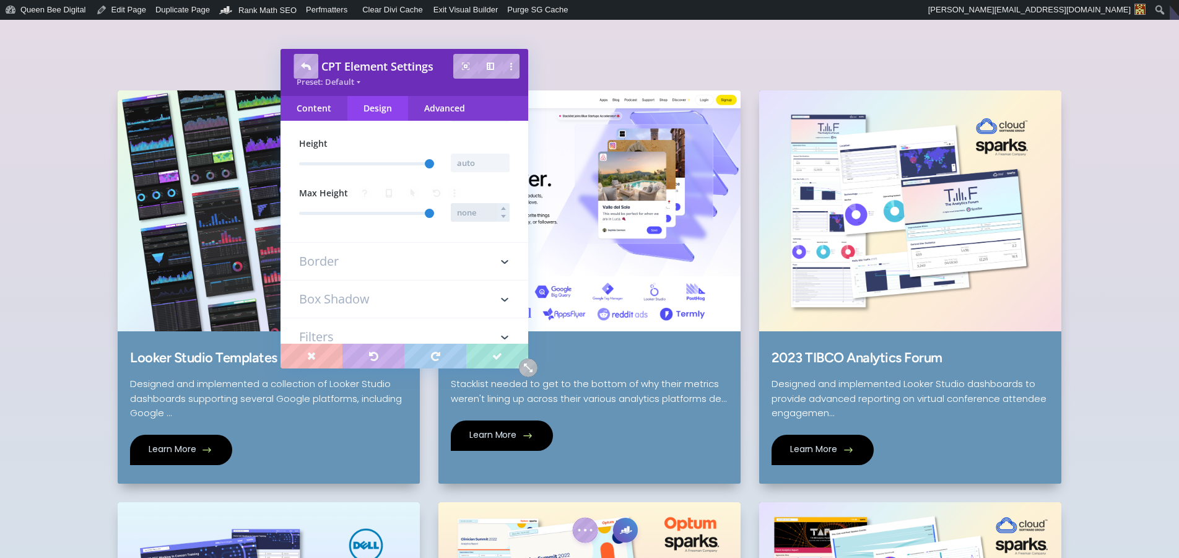
click at [471, 214] on input "text" at bounding box center [480, 212] width 59 height 19
type input "386px"
type input "386"
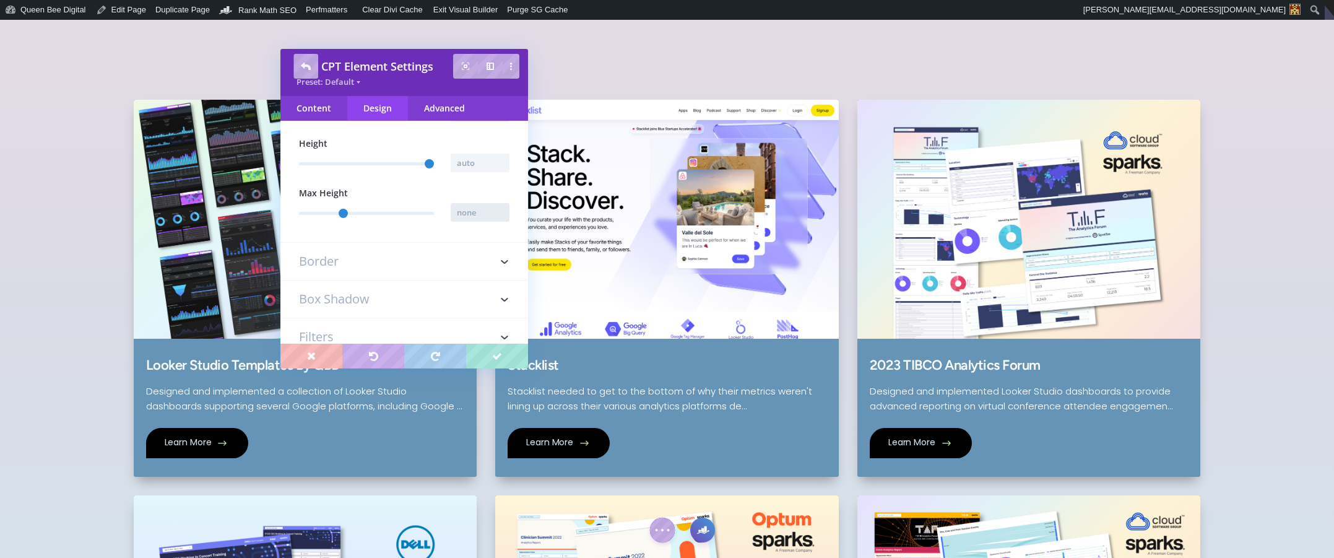
type input "1000"
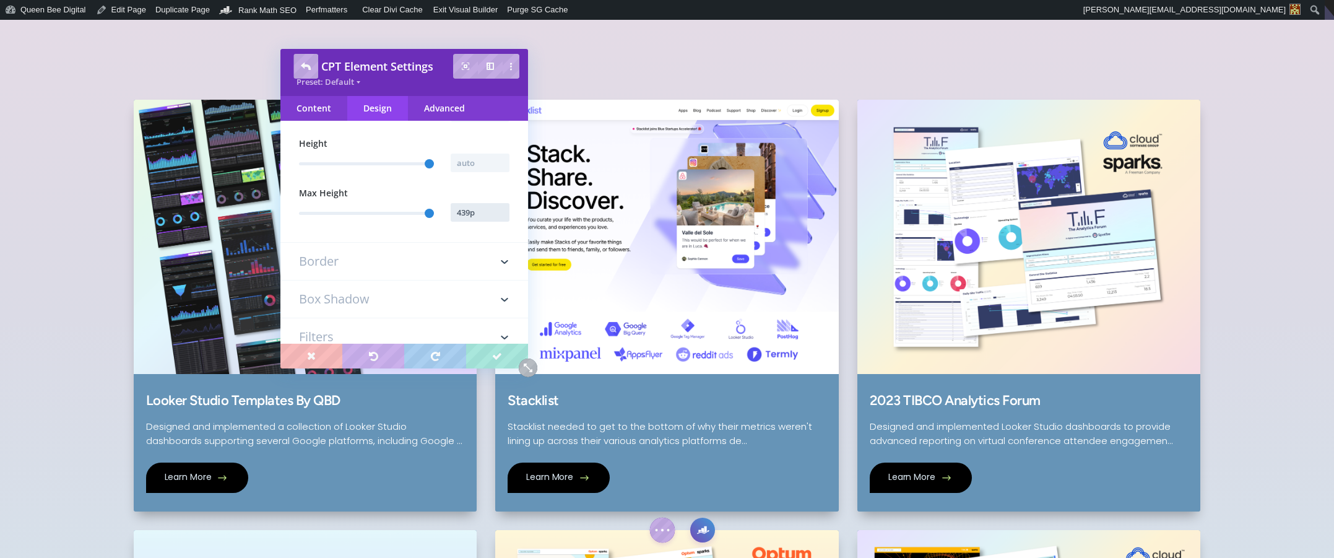
type input "439px"
type input "439"
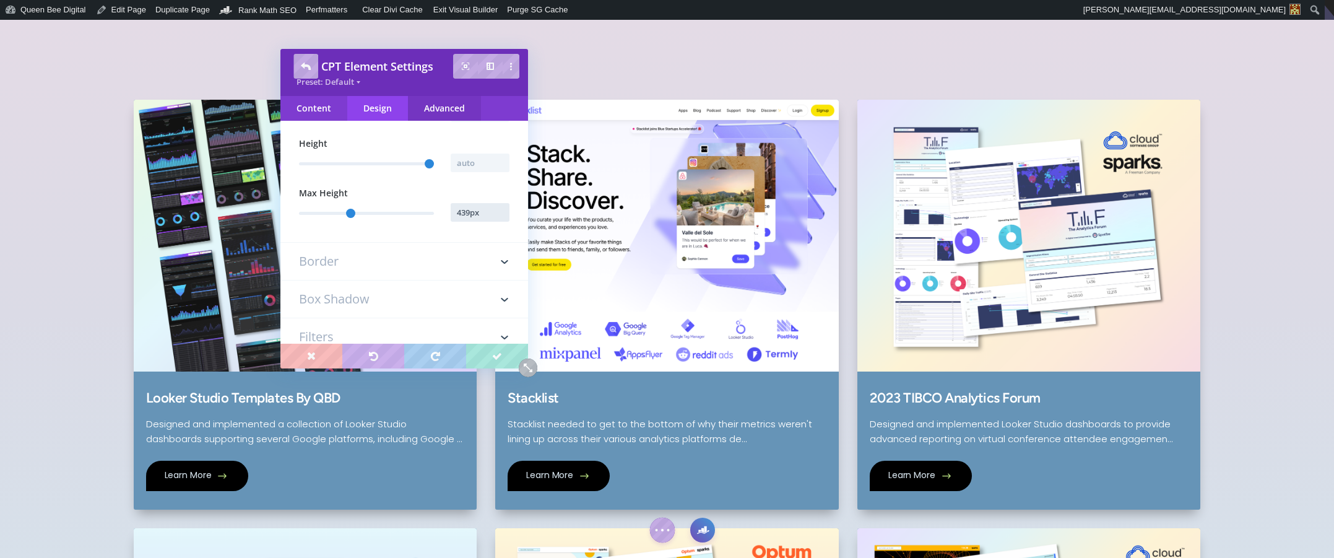
type input "439px"
click at [448, 108] on div "Advanced" at bounding box center [444, 108] width 73 height 25
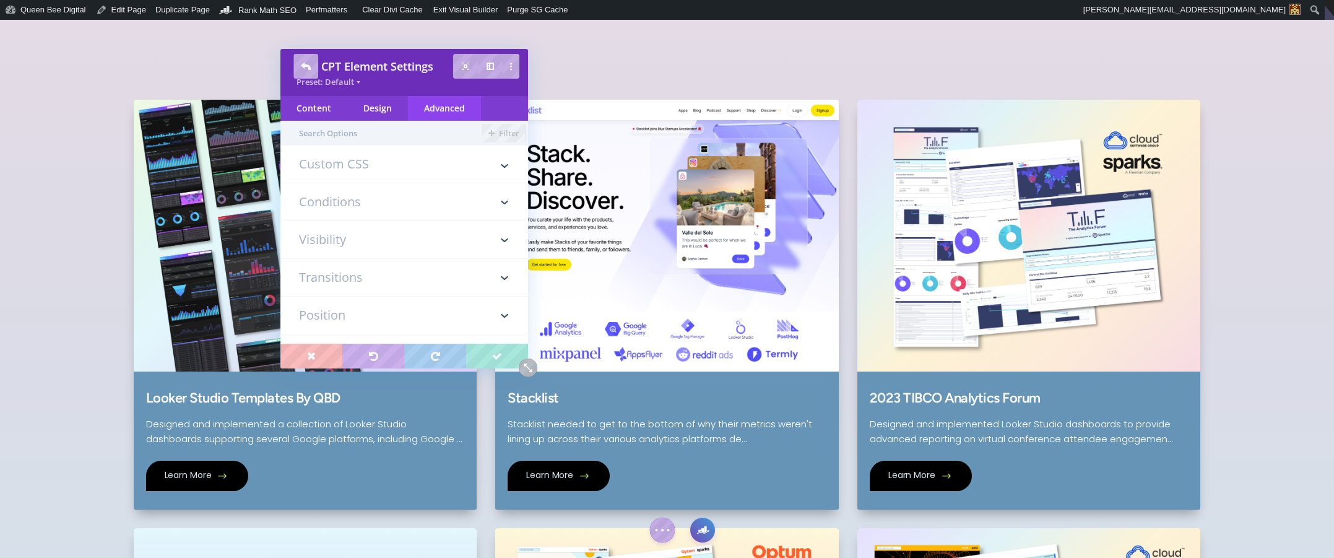
click at [388, 170] on h3 "Custom CSS" at bounding box center [404, 170] width 211 height 25
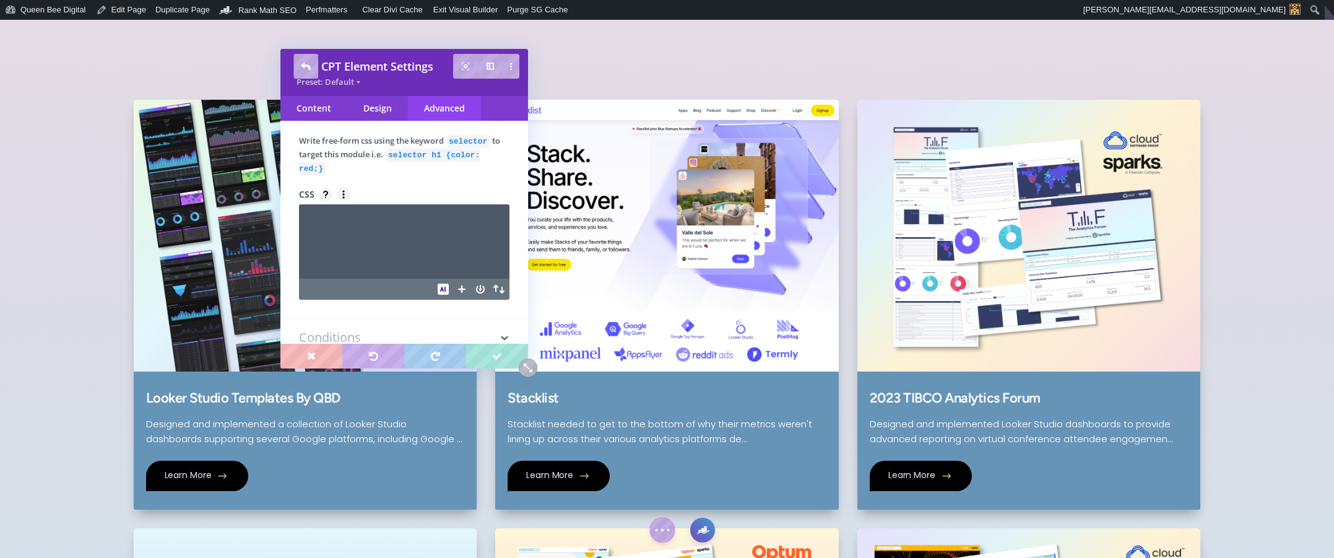
scroll to position [71, 0]
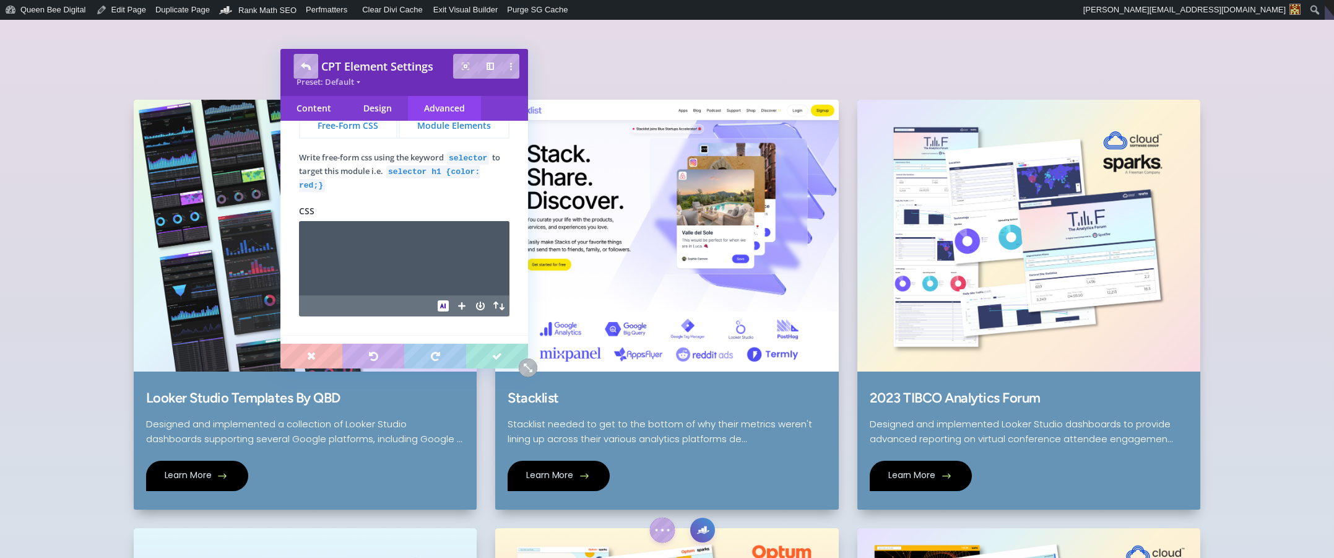
click at [458, 134] on button "Module Elements" at bounding box center [454, 124] width 111 height 25
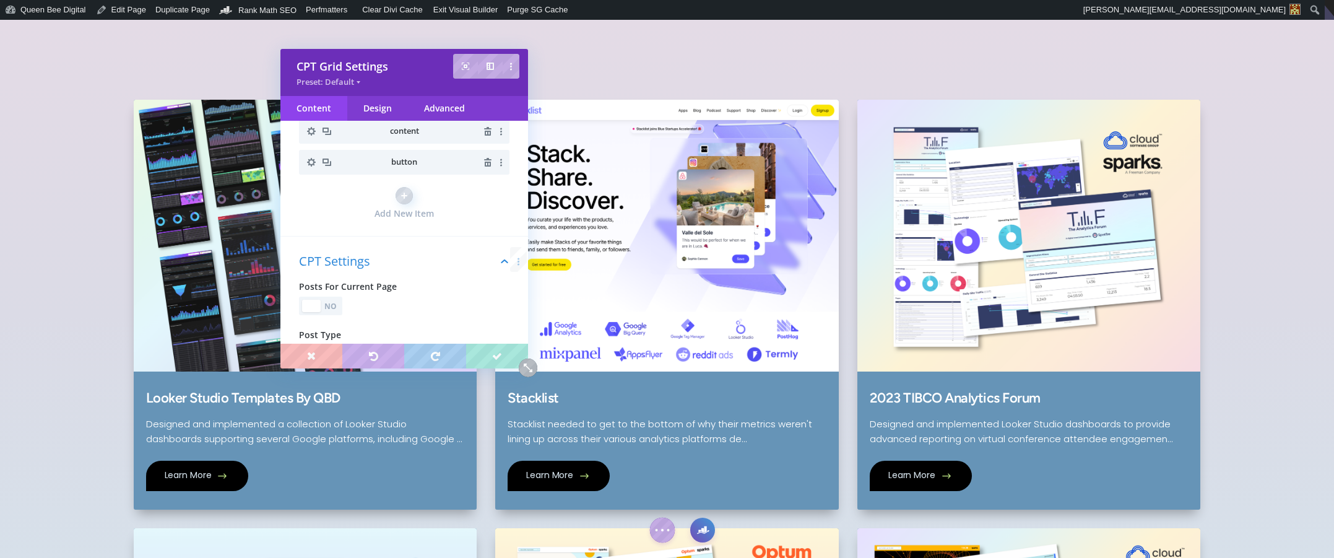
scroll to position [0, 0]
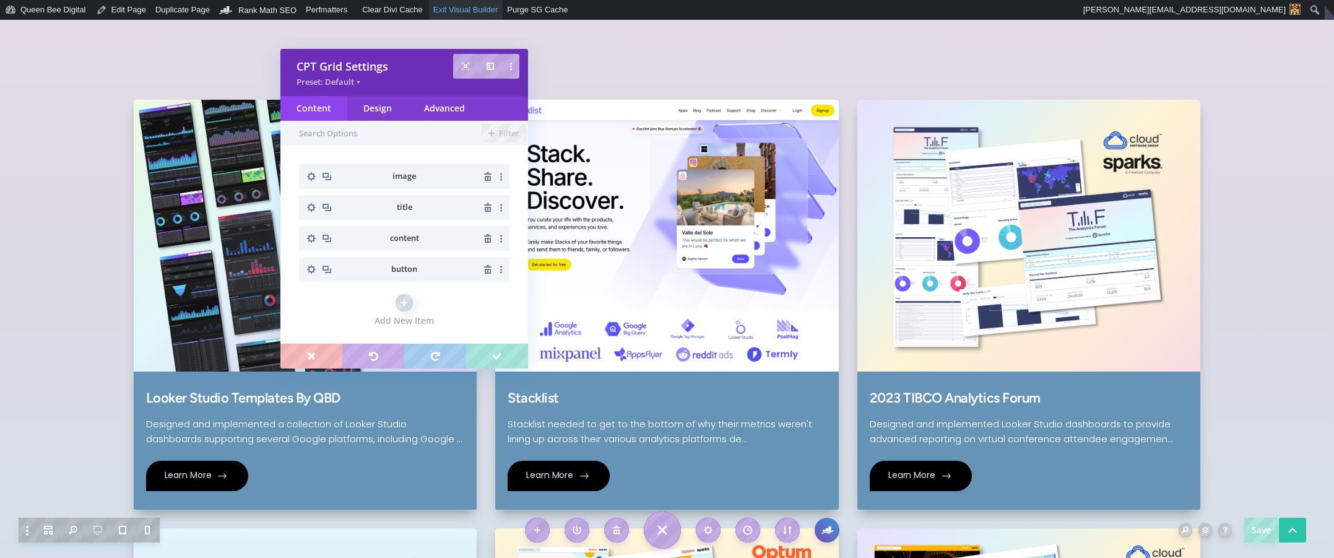
click at [487, 11] on link "Exit Visual Builder" at bounding box center [466, 10] width 74 height 20
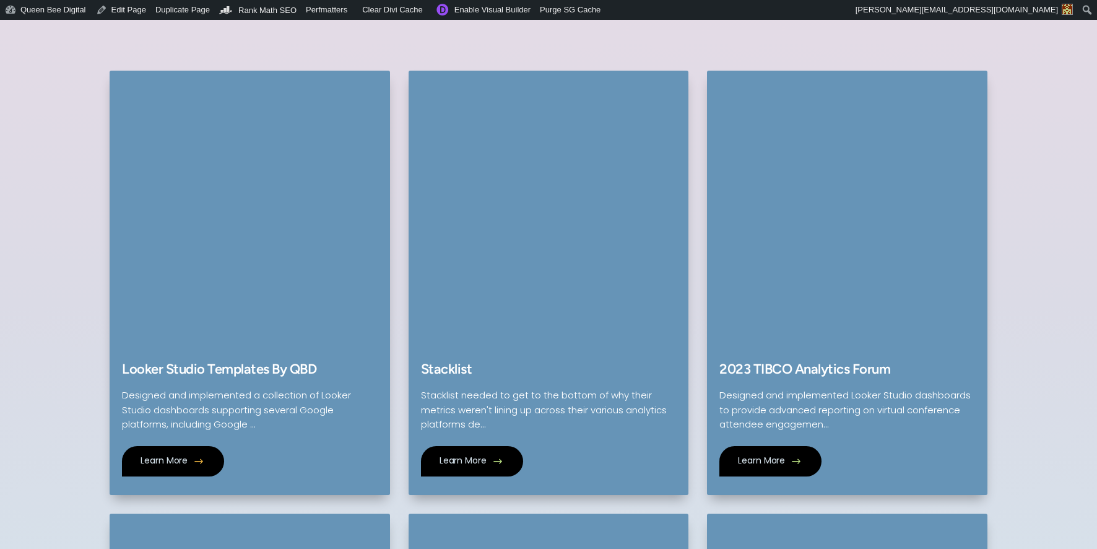
scroll to position [254, 0]
